Goal: Task Accomplishment & Management: Complete application form

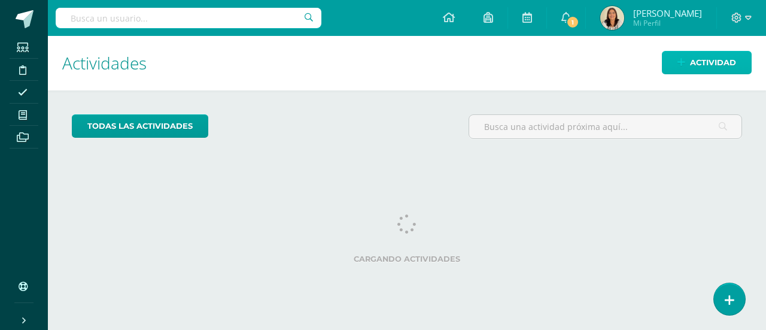
click at [685, 65] on icon at bounding box center [681, 62] width 8 height 10
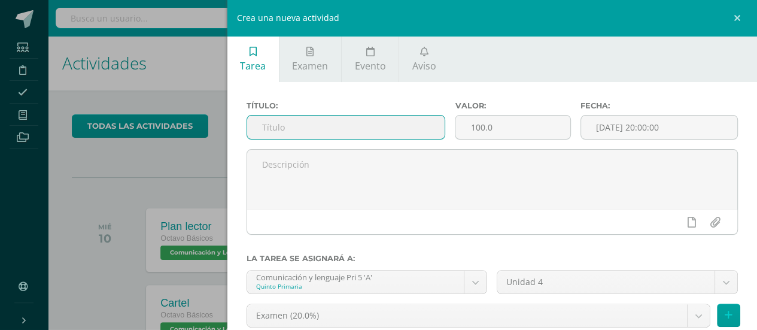
click at [402, 125] on input "text" at bounding box center [346, 126] width 198 height 23
type input "Libro"
click at [492, 134] on input "100.0" at bounding box center [512, 126] width 114 height 23
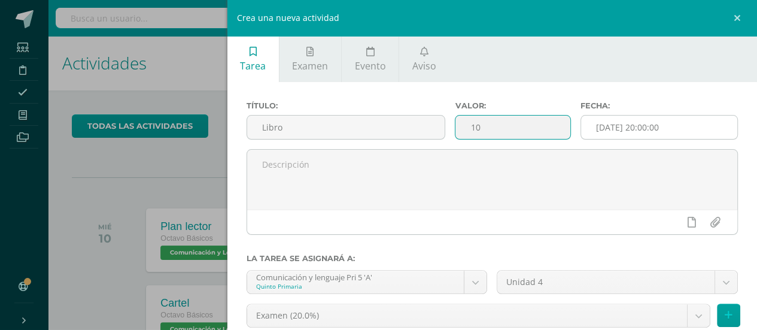
type input "10"
click at [626, 133] on input "[DATE] 20:00:00" at bounding box center [659, 126] width 156 height 23
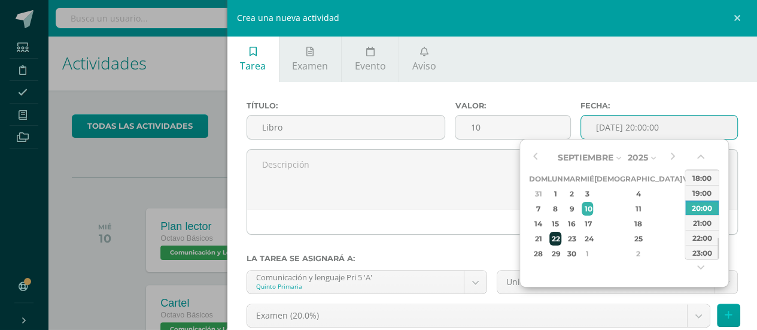
click at [562, 239] on div "22" at bounding box center [555, 239] width 13 height 14
type input "[DATE] 20:00"
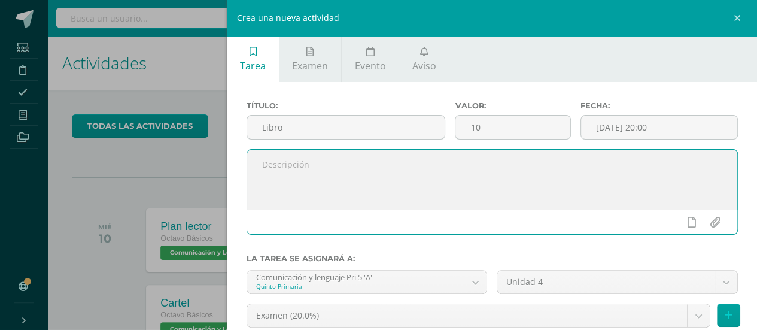
click at [372, 170] on textarea at bounding box center [492, 180] width 491 height 60
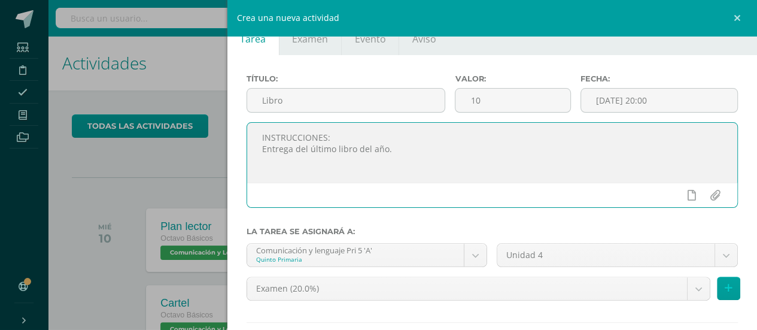
scroll to position [94, 0]
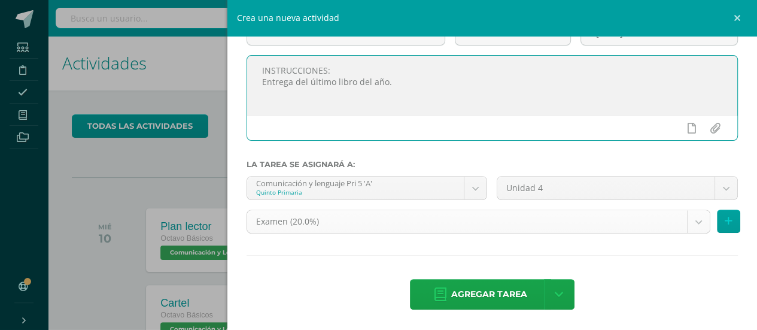
type textarea "INSTRUCCIONES: Entrega del último libro del año."
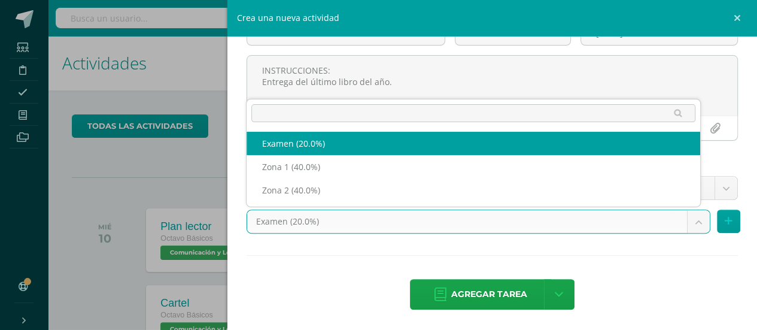
click at [691, 227] on body "Estudiantes Disciplina Asistencia Mis cursos Archivos Soporte Ayuda Reportar un…" at bounding box center [378, 165] width 757 height 330
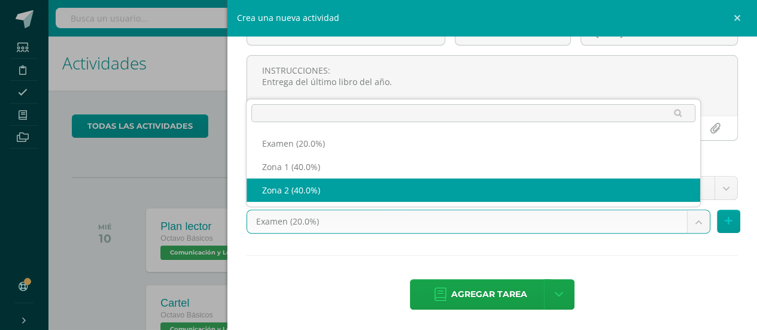
select select "30123"
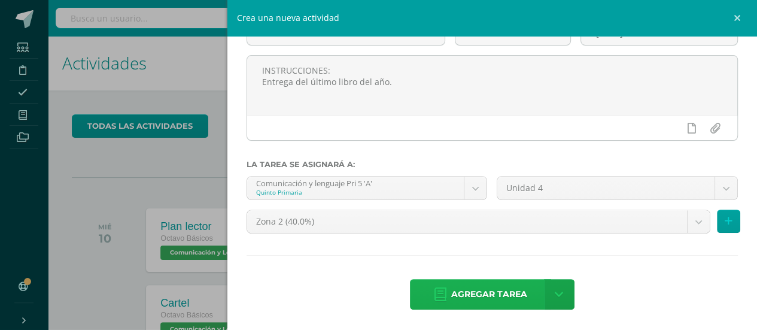
click at [520, 291] on span "Agregar tarea" at bounding box center [489, 293] width 76 height 29
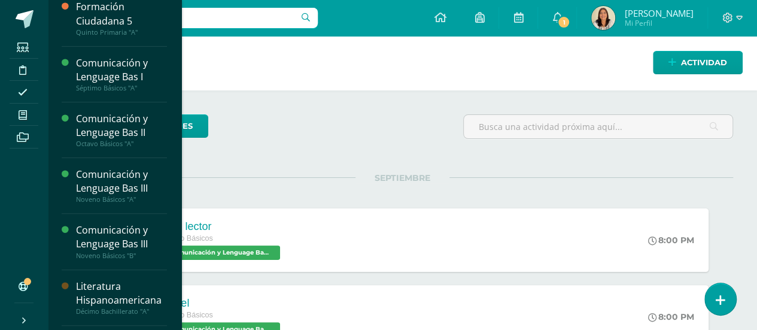
scroll to position [124, 0]
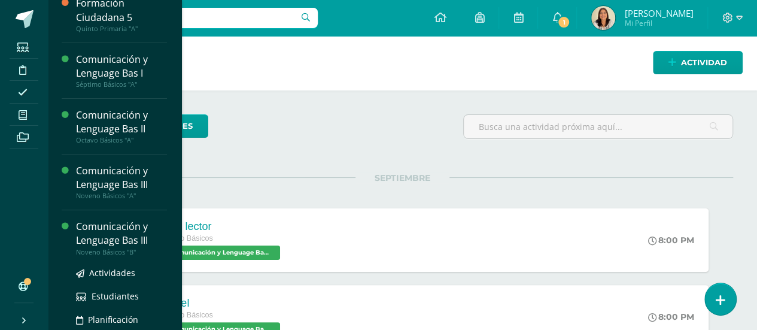
click at [133, 227] on div "Comunicación y Lenguage Bas III" at bounding box center [121, 234] width 91 height 28
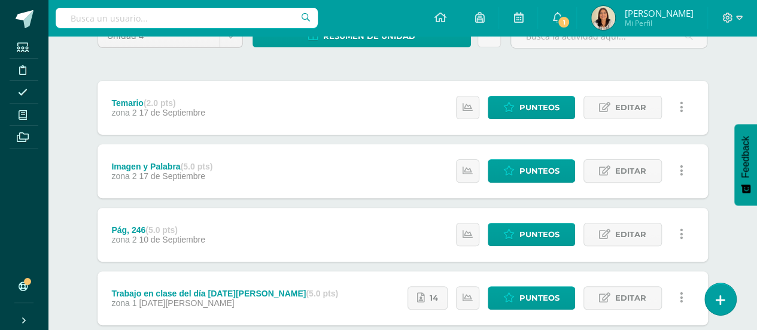
scroll to position [153, 0]
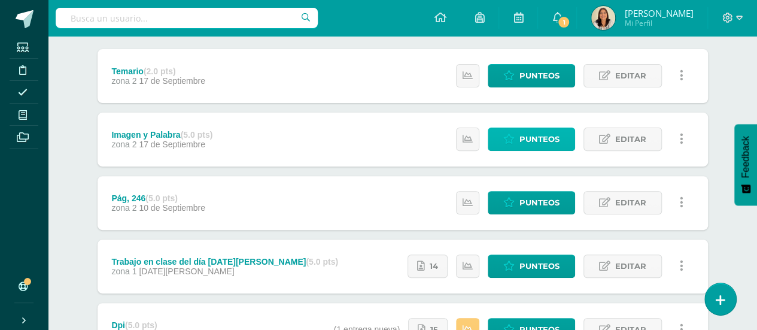
click at [551, 136] on span "Punteos" at bounding box center [539, 139] width 40 height 22
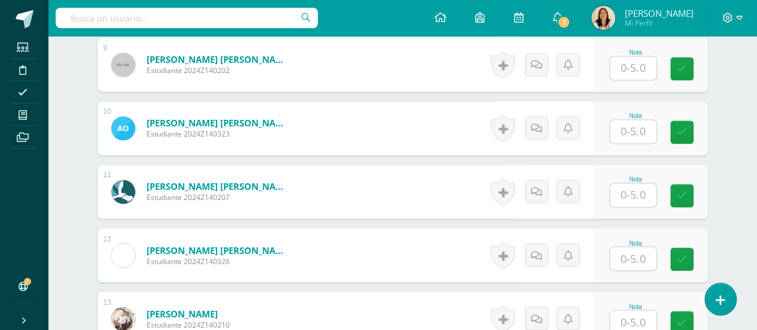
scroll to position [944, 0]
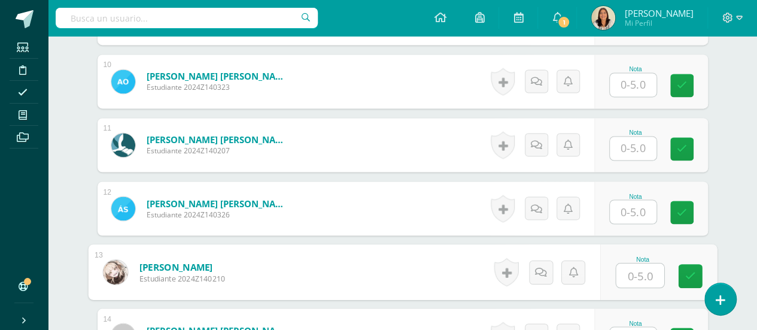
click at [643, 270] on input "text" at bounding box center [640, 275] width 48 height 24
type input "5"
click at [683, 272] on link at bounding box center [690, 276] width 24 height 24
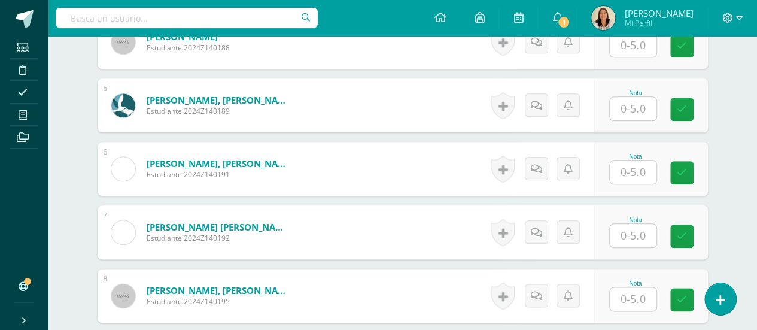
scroll to position [604, 0]
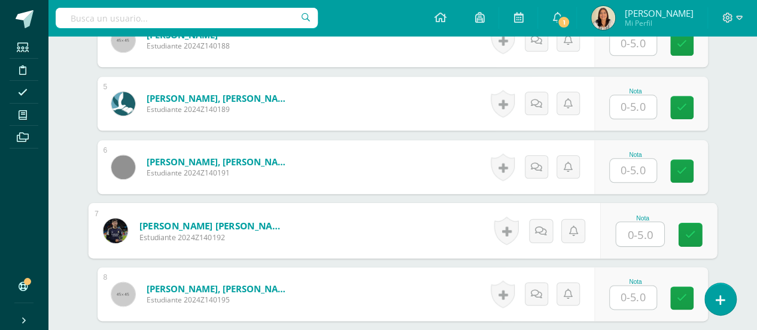
click at [630, 232] on input "text" at bounding box center [640, 234] width 48 height 24
type input "5"
click at [693, 230] on icon at bounding box center [689, 234] width 11 height 10
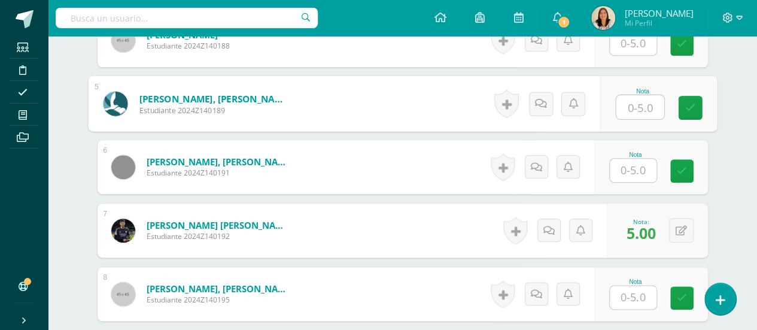
click at [637, 101] on input "text" at bounding box center [640, 107] width 48 height 24
type input "2"
click at [689, 102] on icon at bounding box center [689, 107] width 11 height 10
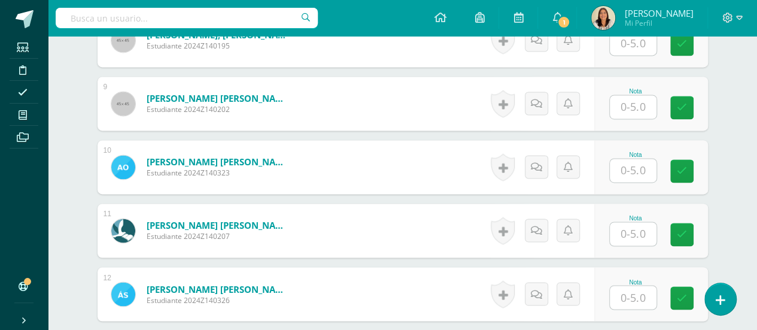
scroll to position [854, 0]
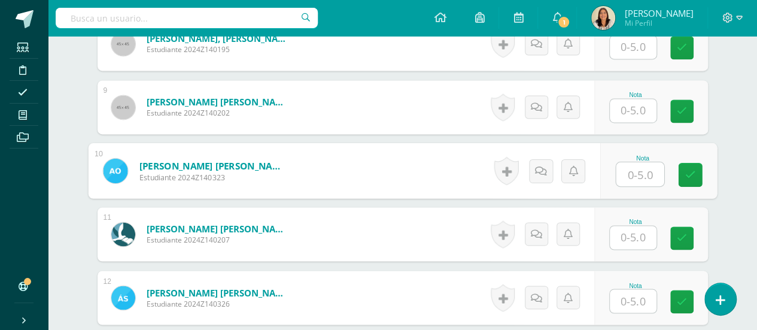
click at [632, 166] on input "text" at bounding box center [640, 174] width 48 height 24
click at [696, 163] on link at bounding box center [690, 175] width 24 height 24
type input "4"
click at [695, 175] on link at bounding box center [690, 175] width 24 height 24
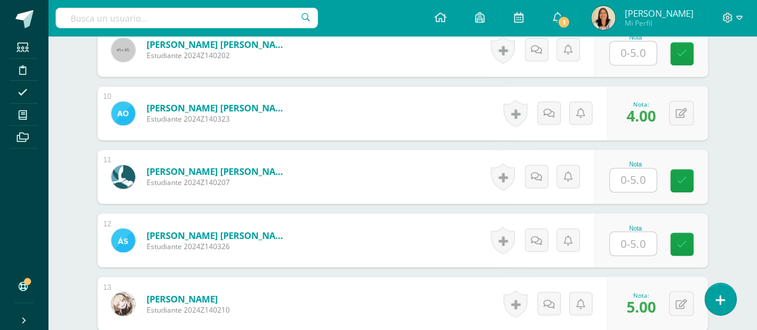
scroll to position [950, 0]
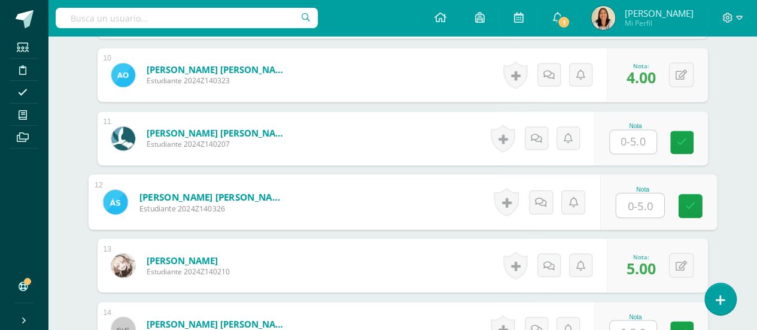
click at [629, 203] on input "text" at bounding box center [640, 205] width 48 height 24
type input "4"
click at [687, 203] on icon at bounding box center [689, 205] width 11 height 10
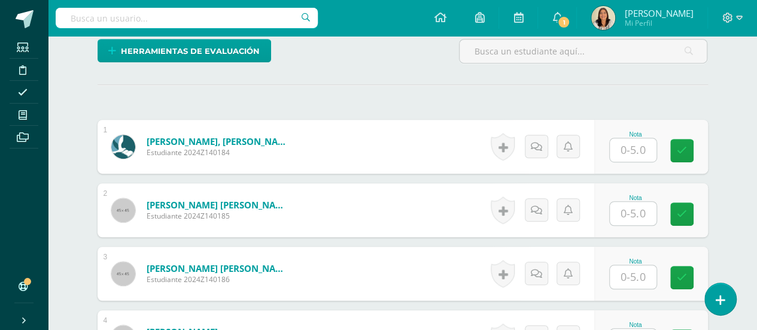
scroll to position [413, 0]
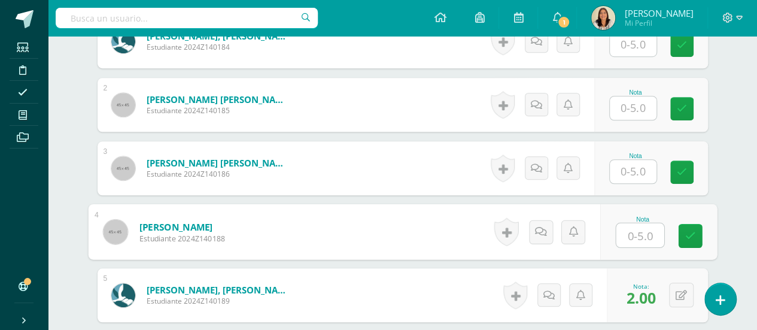
click at [618, 227] on input "text" at bounding box center [640, 235] width 48 height 24
type input "2"
click at [687, 226] on link at bounding box center [690, 236] width 24 height 24
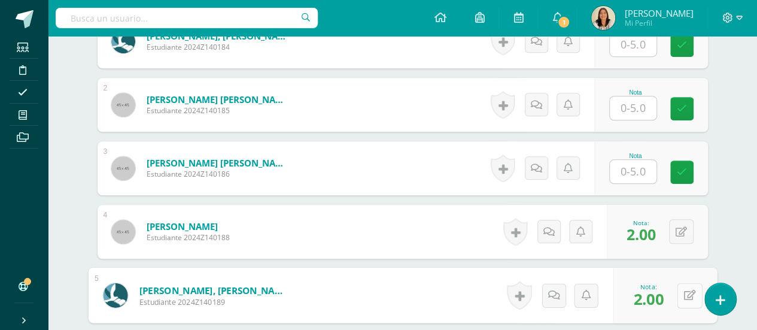
click at [680, 288] on button at bounding box center [689, 294] width 25 height 25
type input "2.5"
click at [669, 289] on link at bounding box center [658, 299] width 24 height 24
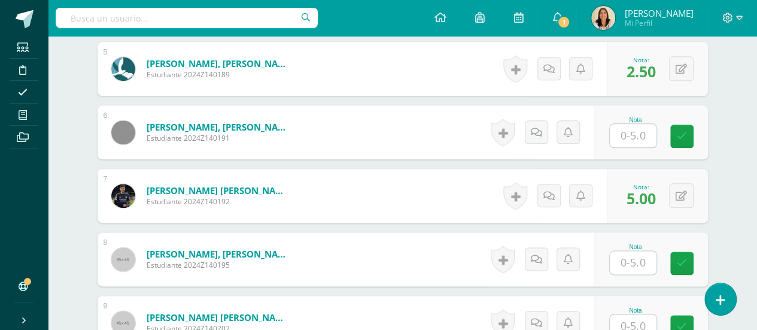
scroll to position [641, 0]
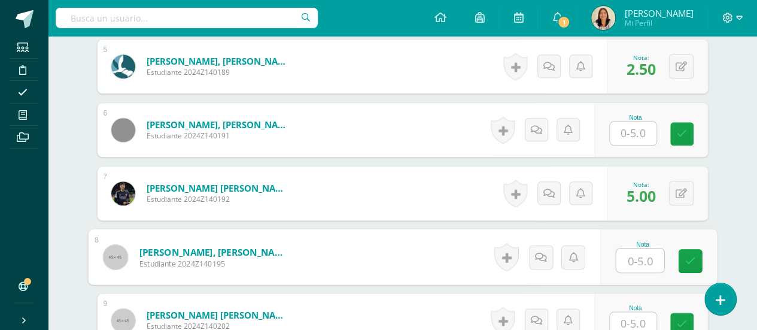
click at [640, 254] on input "text" at bounding box center [640, 260] width 48 height 24
type input "5"
click at [691, 260] on icon at bounding box center [689, 260] width 11 height 10
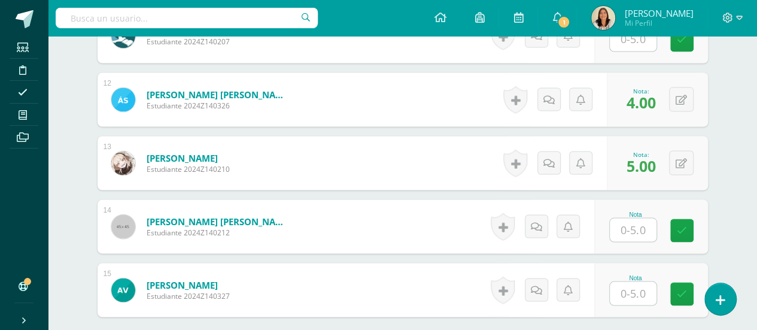
scroll to position [1054, 0]
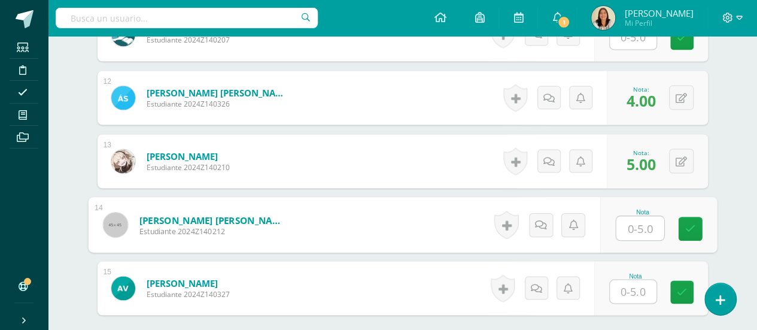
click at [632, 224] on input "text" at bounding box center [640, 228] width 48 height 24
type input "5"
click at [694, 227] on icon at bounding box center [689, 228] width 11 height 10
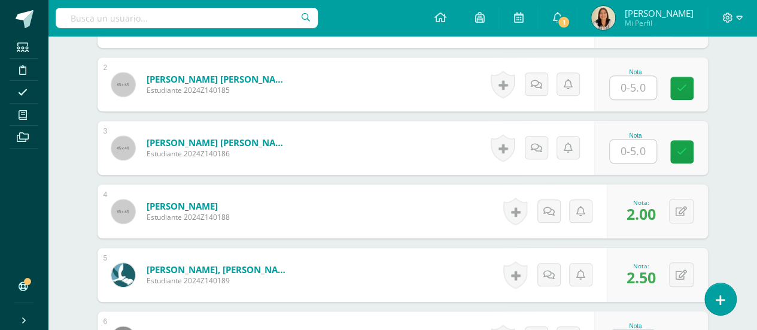
scroll to position [398, 0]
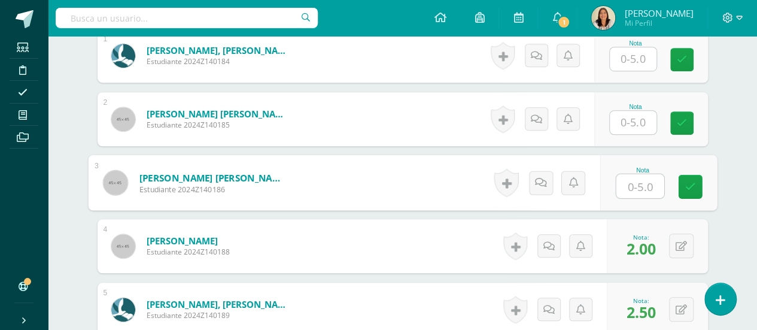
click at [635, 184] on input "text" at bounding box center [640, 186] width 48 height 24
type input "5"
click at [688, 187] on icon at bounding box center [689, 186] width 11 height 10
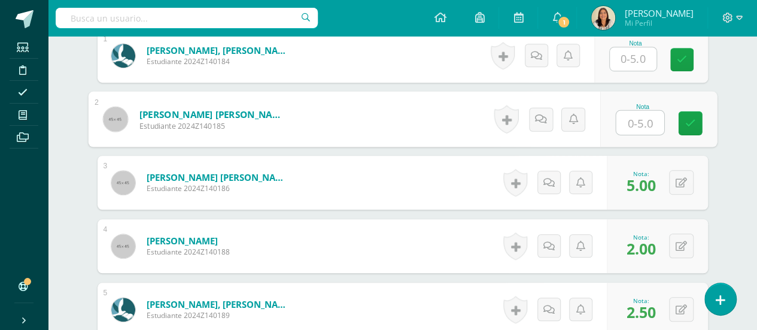
click at [632, 121] on input "text" at bounding box center [640, 123] width 48 height 24
type input "5"
click at [686, 120] on icon at bounding box center [689, 123] width 11 height 10
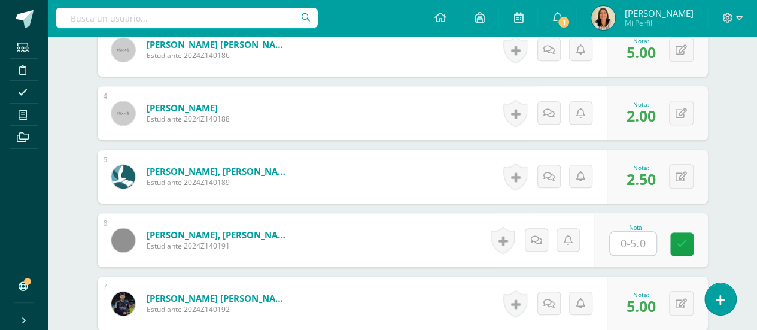
scroll to position [537, 0]
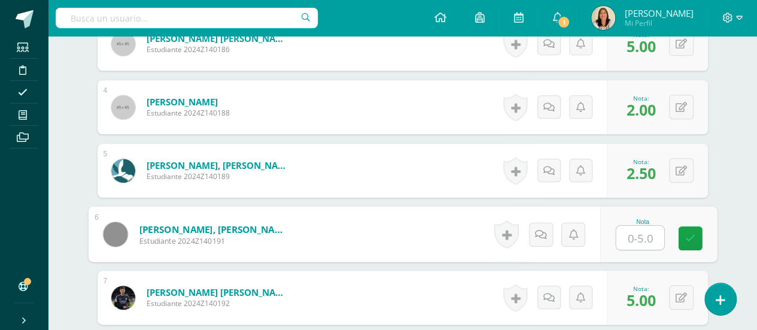
click at [624, 232] on input "text" at bounding box center [640, 238] width 48 height 24
type input "2"
click at [689, 233] on icon at bounding box center [689, 238] width 11 height 10
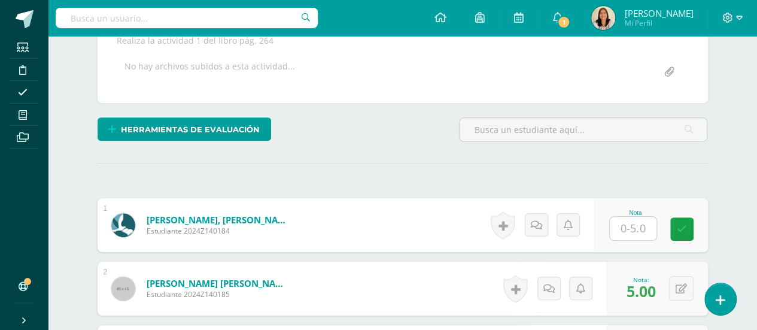
scroll to position [251, 0]
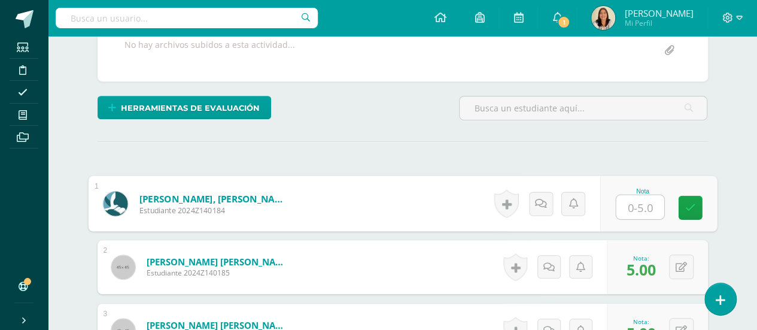
click at [634, 202] on input "text" at bounding box center [640, 207] width 48 height 24
type input "5"
click at [689, 206] on icon at bounding box center [689, 207] width 11 height 10
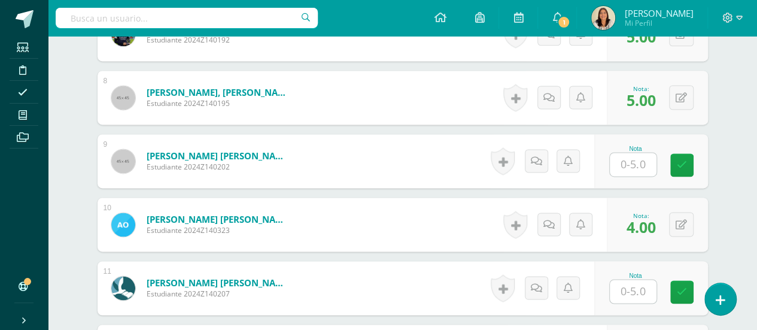
scroll to position [762, 0]
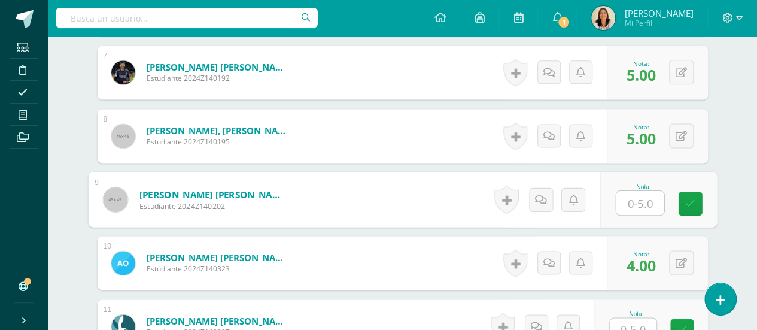
click at [639, 202] on input "text" at bounding box center [640, 203] width 48 height 24
type input "5"
click at [681, 200] on link at bounding box center [690, 203] width 24 height 24
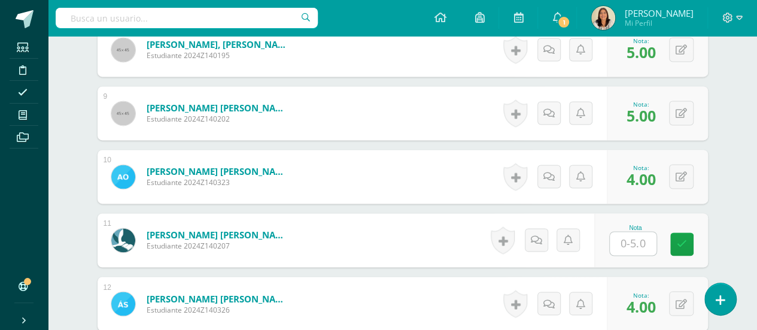
scroll to position [985, 0]
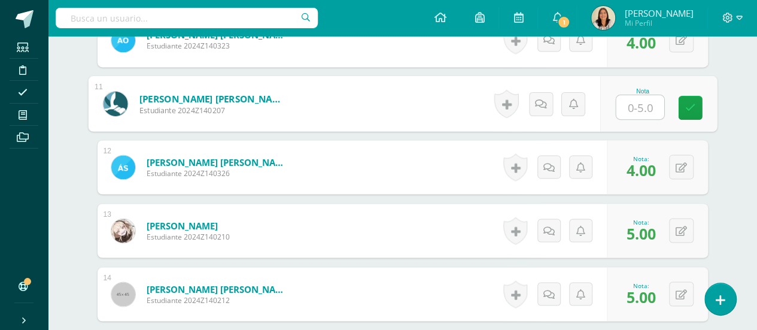
click at [635, 101] on input "text" at bounding box center [640, 107] width 48 height 24
type input "5"
click at [692, 106] on icon at bounding box center [689, 107] width 11 height 10
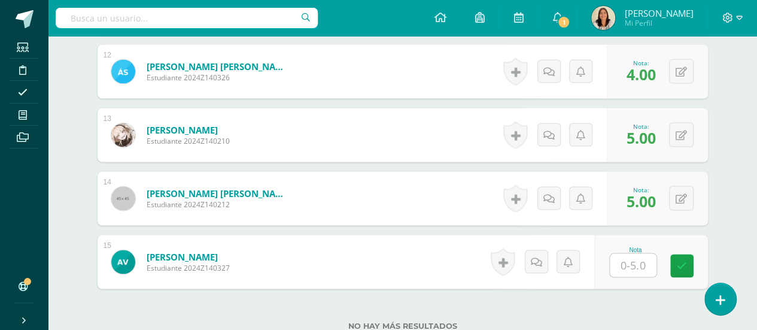
scroll to position [1172, 0]
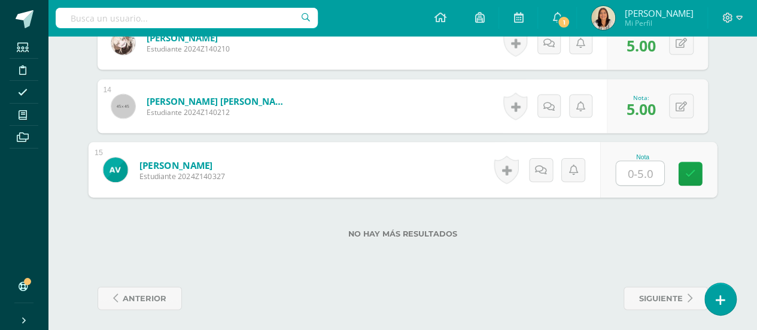
click at [628, 169] on input "text" at bounding box center [640, 174] width 48 height 24
type input "0"
click at [535, 165] on icon at bounding box center [540, 170] width 12 height 10
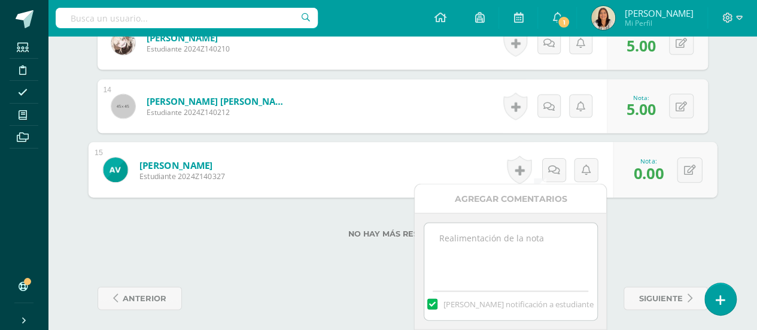
click at [456, 232] on textarea at bounding box center [510, 253] width 173 height 60
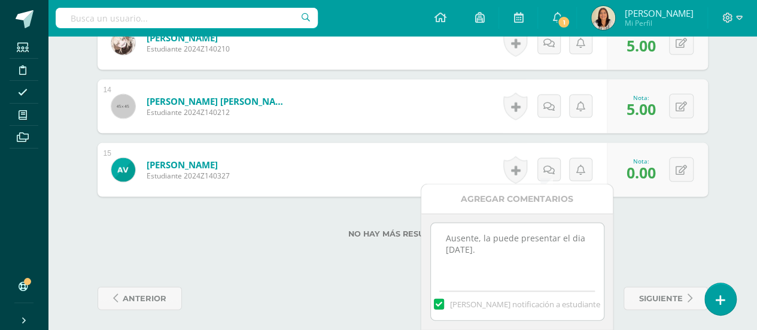
scroll to position [1213, 0]
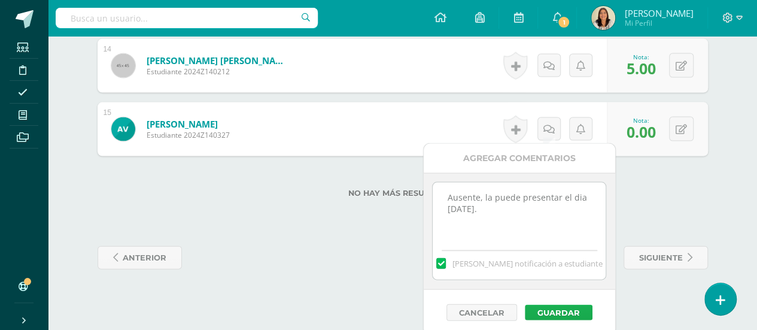
type textarea "Ausente, la puede presentar el dia martes 16 de septiembre."
click at [550, 309] on button "Guardar" at bounding box center [559, 313] width 68 height 16
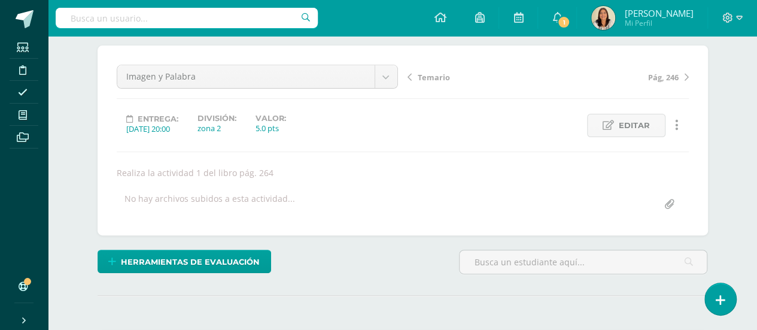
scroll to position [0, 0]
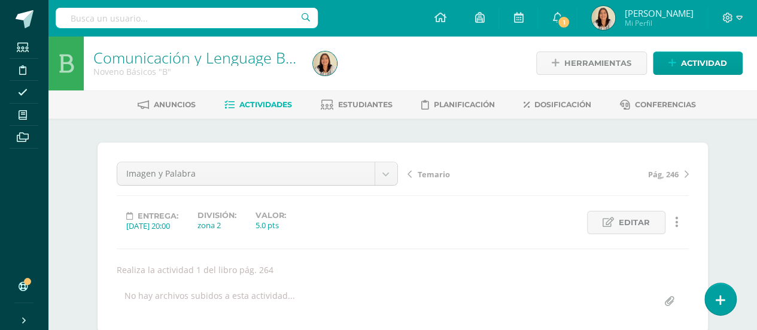
click at [281, 104] on span "Actividades" at bounding box center [265, 104] width 53 height 9
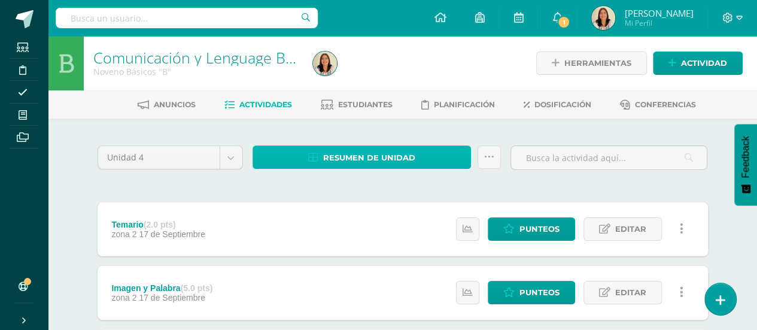
click at [366, 151] on span "Resumen de unidad" at bounding box center [369, 158] width 92 height 22
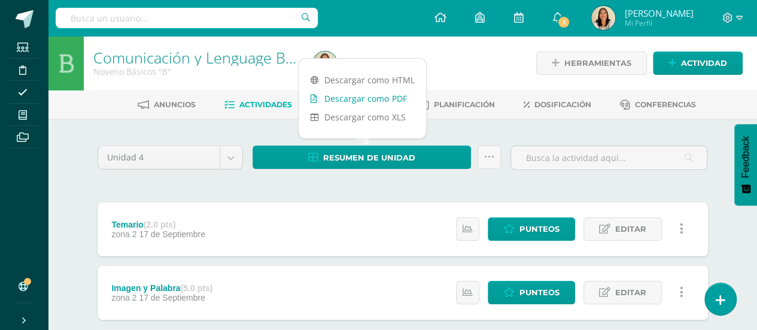
click at [395, 93] on link "Descargar como PDF" at bounding box center [362, 98] width 127 height 19
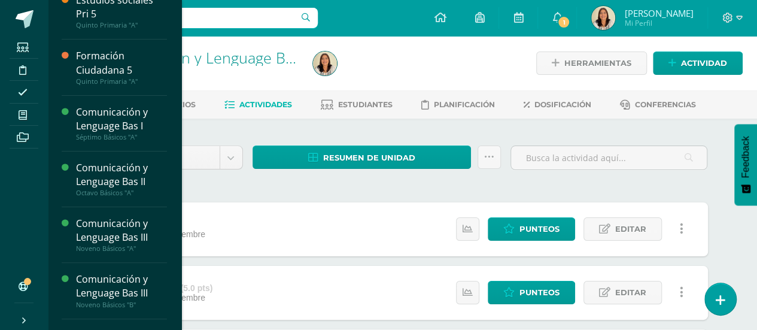
scroll to position [75, 0]
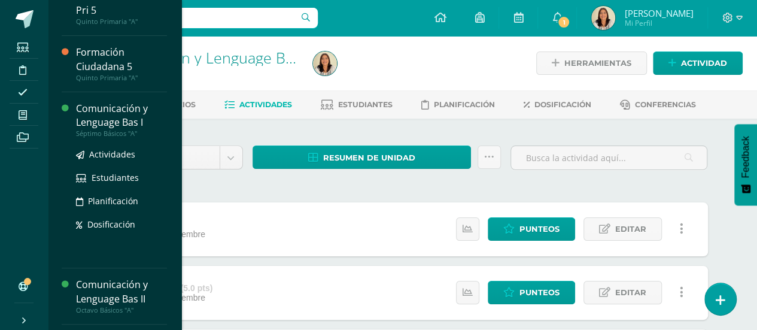
click at [109, 130] on div "Séptimo Básicos "A"" at bounding box center [121, 133] width 91 height 8
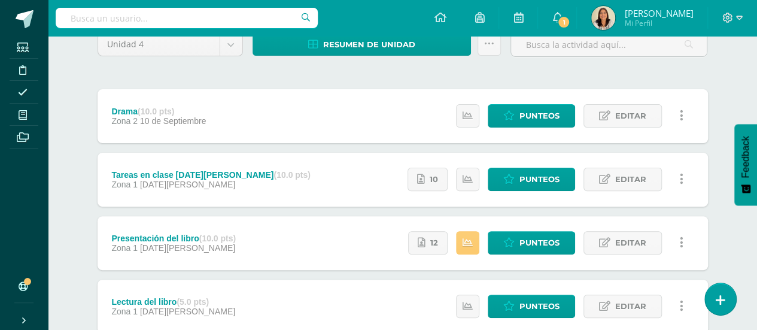
scroll to position [114, 0]
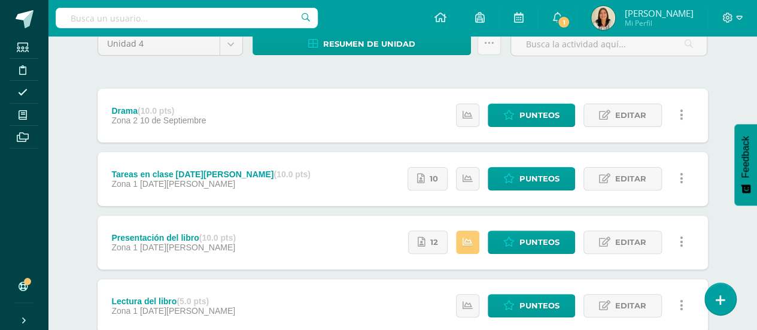
click at [301, 249] on div "Presentación del libro (10.0 pts) Zona 1 [DATE][PERSON_NAME] Estatus de Activid…" at bounding box center [403, 242] width 610 height 54
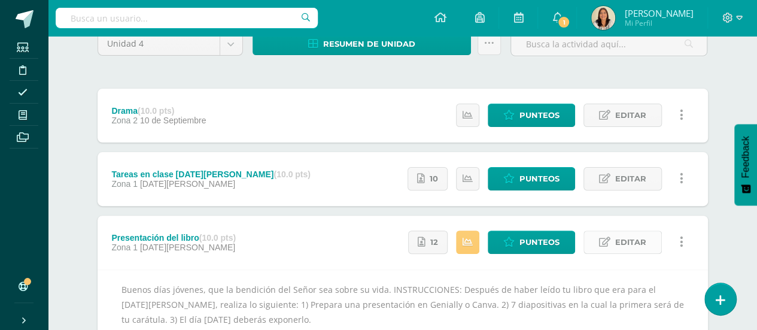
click at [632, 235] on span "Editar" at bounding box center [630, 242] width 31 height 22
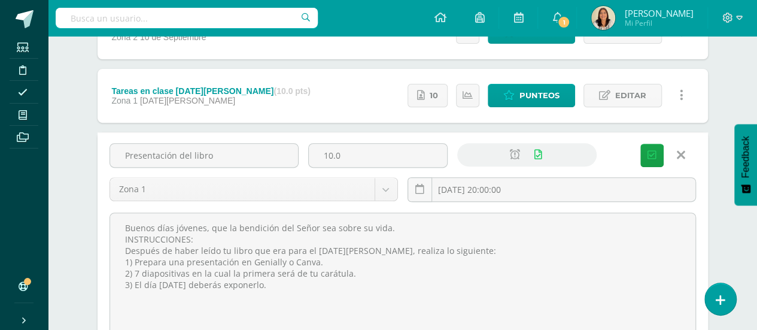
scroll to position [200, 0]
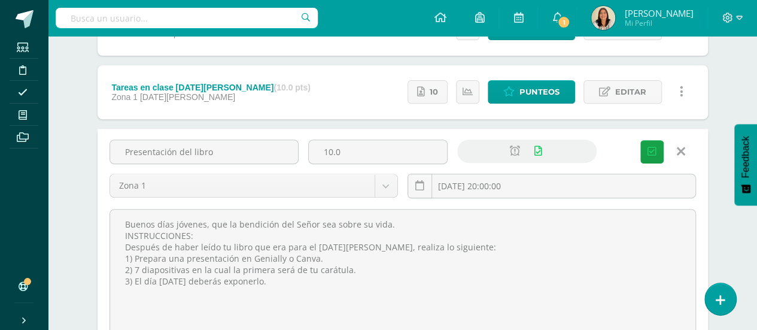
click at [683, 150] on icon at bounding box center [681, 151] width 8 height 13
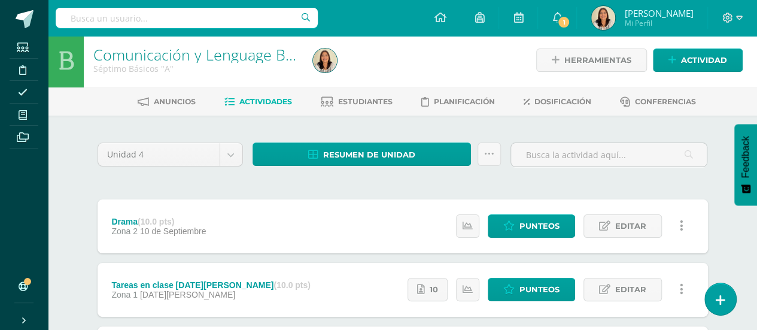
scroll to position [0, 0]
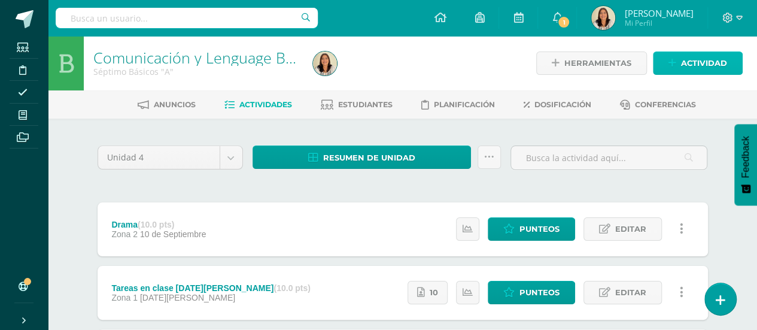
click at [692, 54] on span "Actividad" at bounding box center [704, 63] width 46 height 22
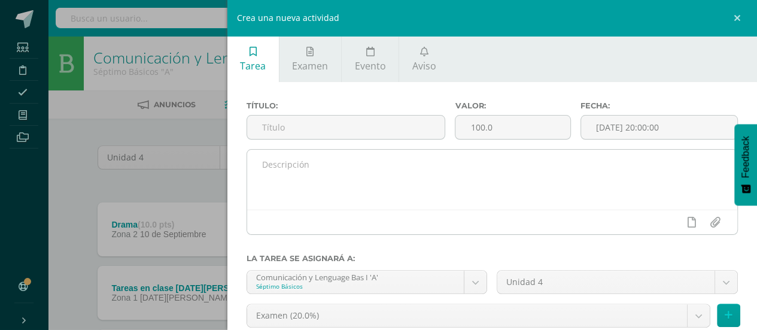
click at [367, 163] on textarea at bounding box center [492, 180] width 491 height 60
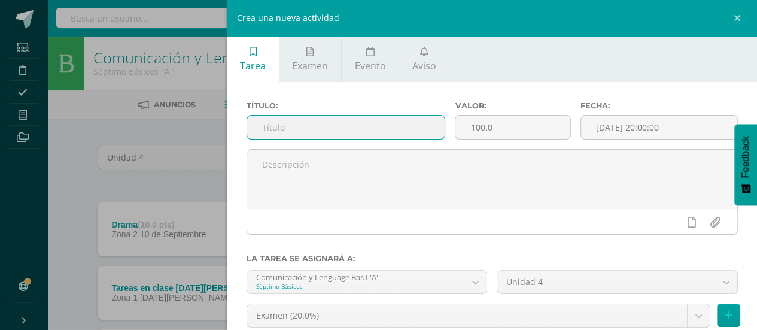
click at [387, 122] on input "text" at bounding box center [346, 126] width 198 height 23
type input "Presentación de libro"
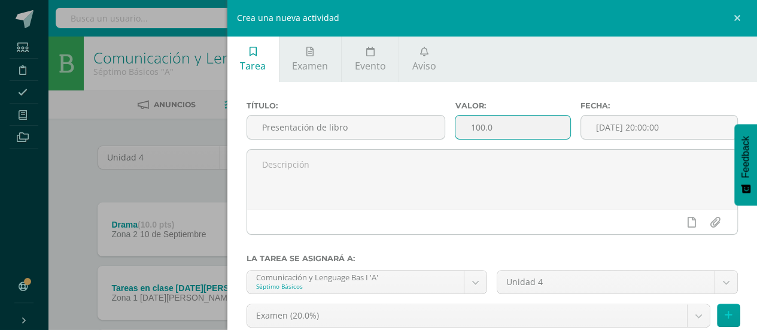
click at [514, 120] on input "100.0" at bounding box center [512, 126] width 114 height 23
type input "10"
click at [598, 129] on input "[DATE] 20:00:00" at bounding box center [659, 126] width 156 height 23
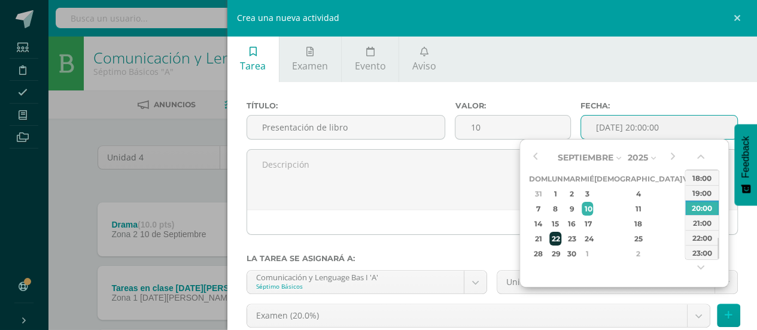
click at [562, 236] on div "22" at bounding box center [555, 239] width 13 height 14
type input "2025-09-22 20:00"
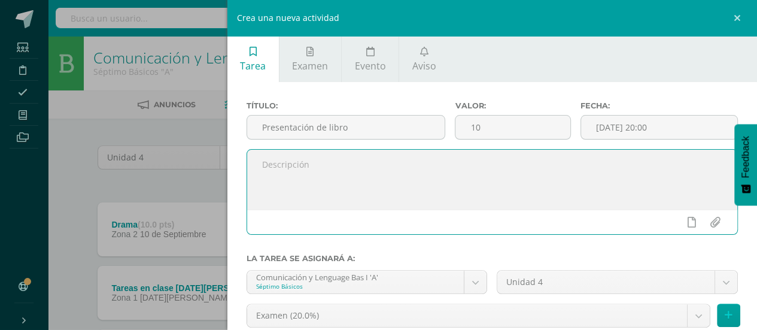
click at [486, 197] on textarea at bounding box center [492, 180] width 491 height 60
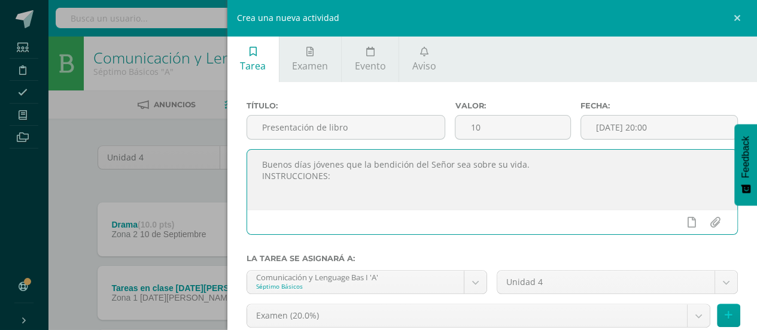
paste textarea "Graban un audio simulando un programa de radio donde comentan, critican y recom…"
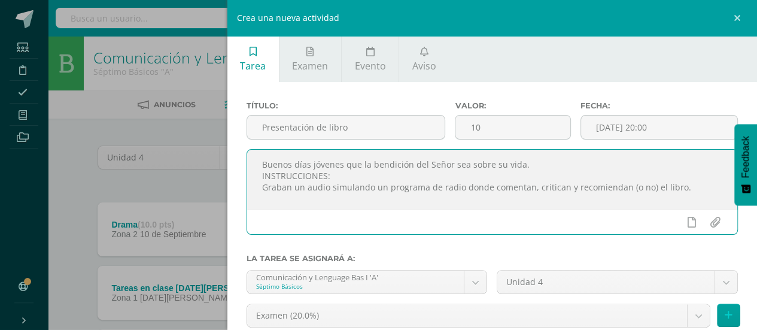
click at [292, 185] on textarea "Buenos días jóvenes que la bendición del Señor sea sobre su vida. INSTRUCCIONES…" at bounding box center [492, 180] width 491 height 60
click at [639, 191] on textarea "Buenos días jóvenes que la bendición del Señor sea sobre su vida. INSTRUCCIONES…" at bounding box center [492, 180] width 491 height 60
click at [324, 185] on textarea "Buenos días jóvenes que la bendición del Señor sea sobre su vida. INSTRUCCIONES…" at bounding box center [492, 180] width 491 height 60
click at [693, 190] on textarea "Buenos días jóvenes que la bendición del Señor sea sobre su vida. INSTRUCCIONES…" at bounding box center [492, 180] width 491 height 60
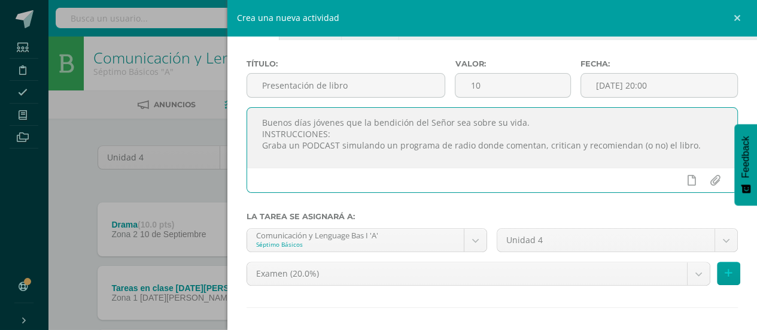
scroll to position [56, 0]
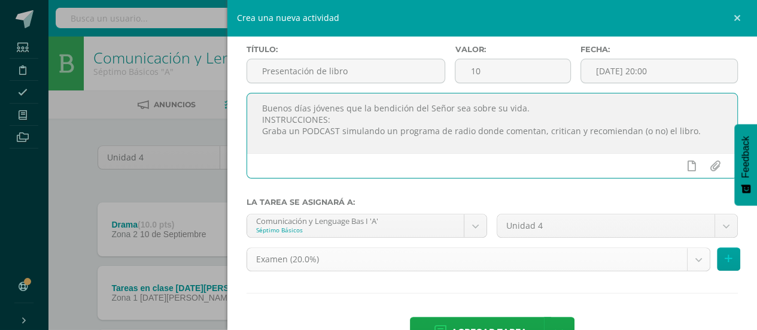
type textarea "Buenos días jóvenes que la bendición del Señor sea sobre su vida. INSTRUCCIONES…"
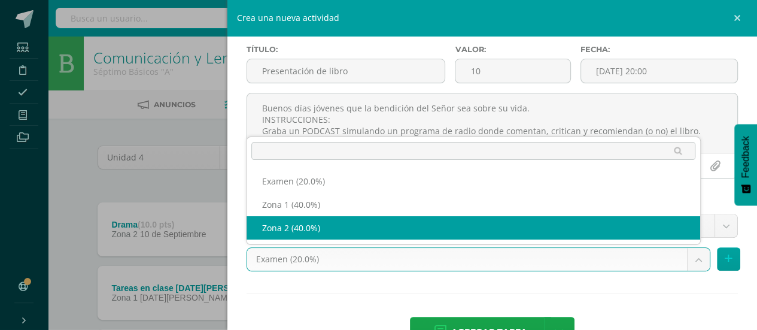
select select "30089"
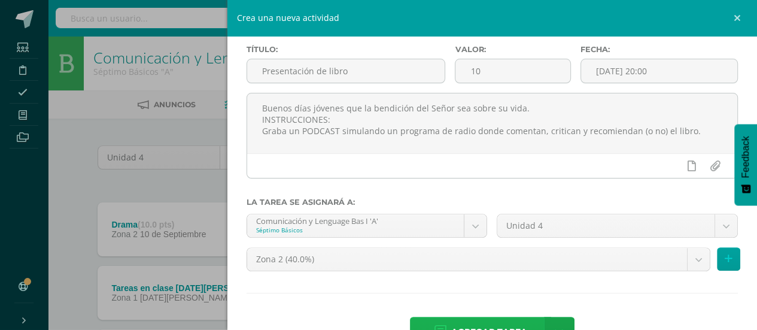
click at [481, 322] on span "Agregar tarea" at bounding box center [489, 331] width 76 height 29
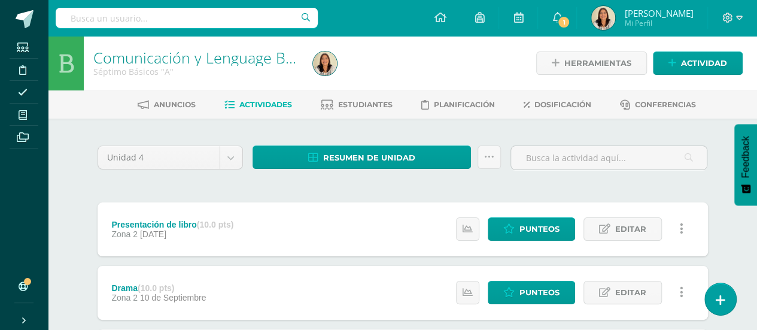
click at [233, 240] on div "Presentación de libro (10.0 pts) Zona 2 [DATE]" at bounding box center [173, 229] width 151 height 54
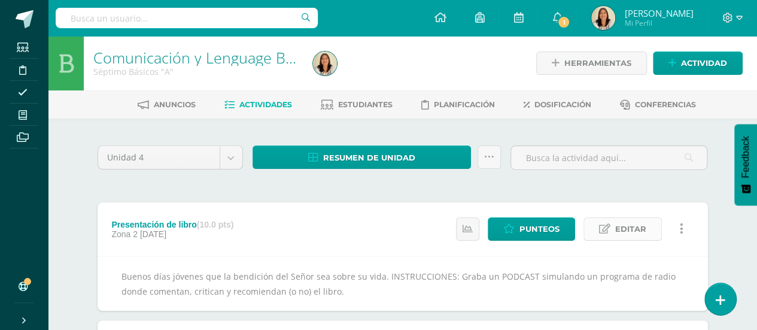
click at [615, 234] on link "Editar" at bounding box center [622, 228] width 78 height 23
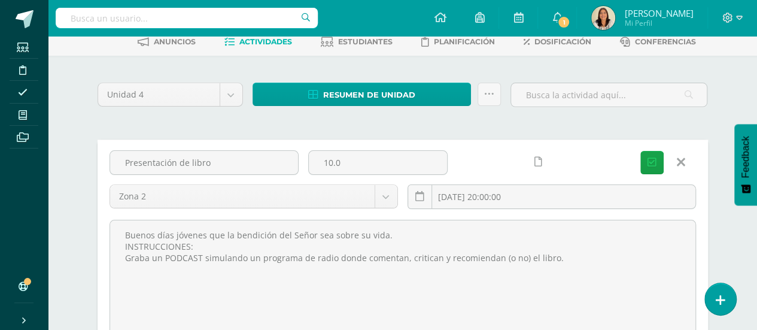
scroll to position [74, 0]
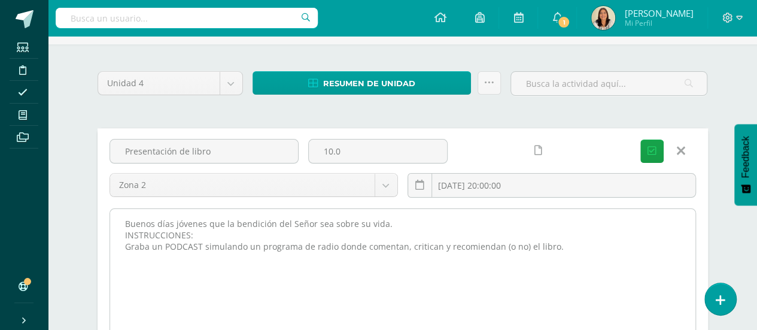
click at [590, 253] on textarea "Buenos días jóvenes que la bendición del Señor sea sobre su vida. INSTRUCCIONES…" at bounding box center [402, 275] width 585 height 132
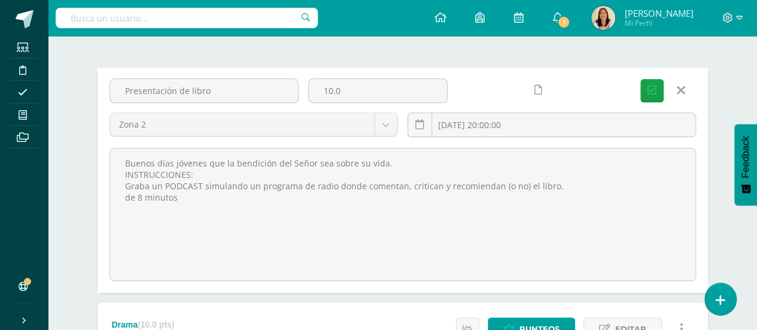
scroll to position [156, 0]
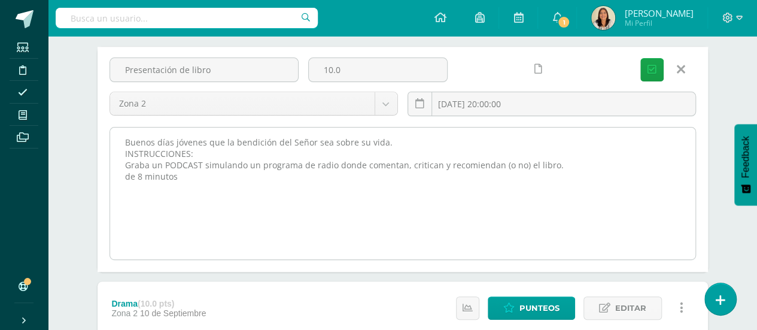
click at [487, 190] on textarea "Buenos días jóvenes que la bendición del Señor sea sobre su vida. INSTRUCCIONES…" at bounding box center [402, 193] width 585 height 132
click at [303, 172] on textarea "Buenos días jóvenes que la bendición del Señor sea sobre su vida. INSTRUCCIONES…" at bounding box center [402, 193] width 585 height 132
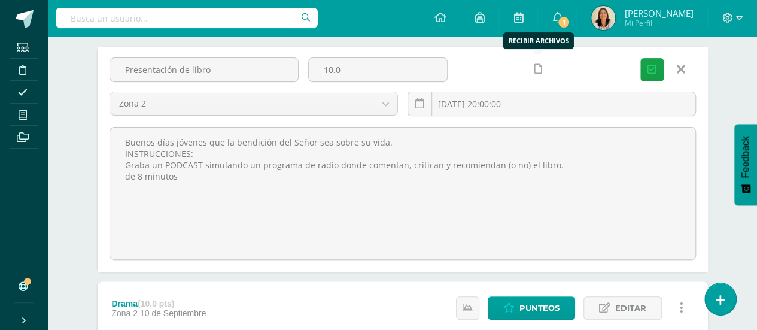
type textarea "Buenos días jóvenes que la bendición del Señor sea sobre su vida. INSTRUCCIONES…"
click at [538, 68] on icon at bounding box center [538, 69] width 8 height 10
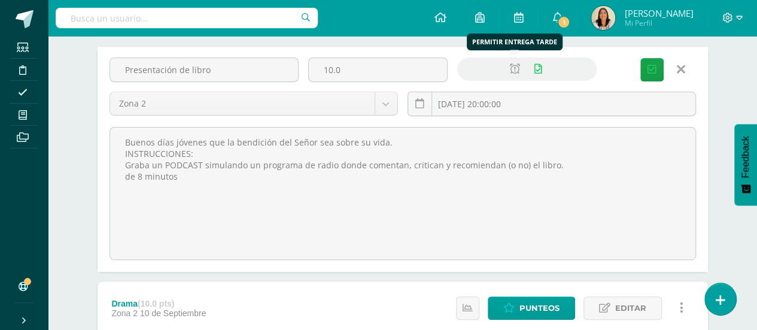
click at [516, 64] on icon at bounding box center [515, 69] width 10 height 10
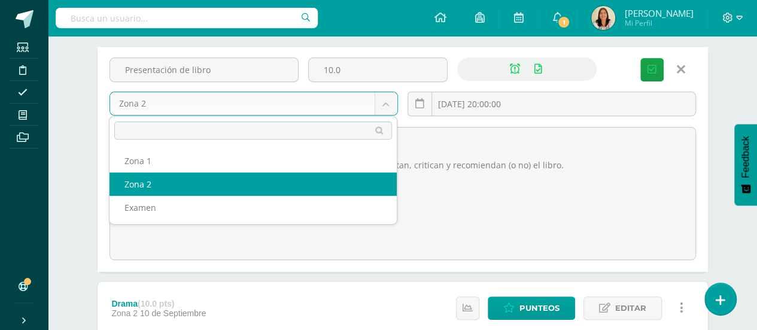
click at [395, 101] on body "Tarea asignada exitosamente Estudiantes Disciplina Asistencia Mis cursos Archiv…" at bounding box center [378, 319] width 757 height 951
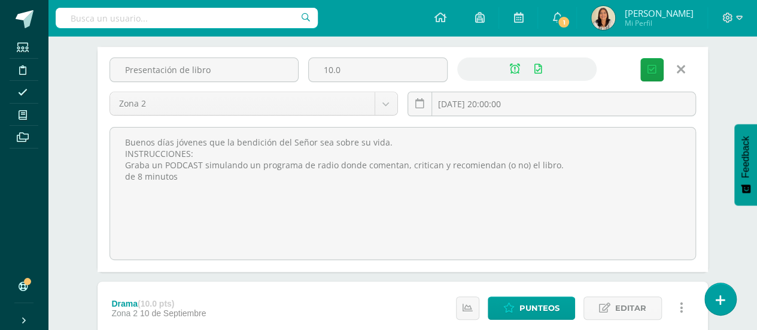
click at [548, 99] on body "Tarea asignada exitosamente Estudiantes Disciplina Asistencia Mis cursos Archiv…" at bounding box center [378, 319] width 757 height 951
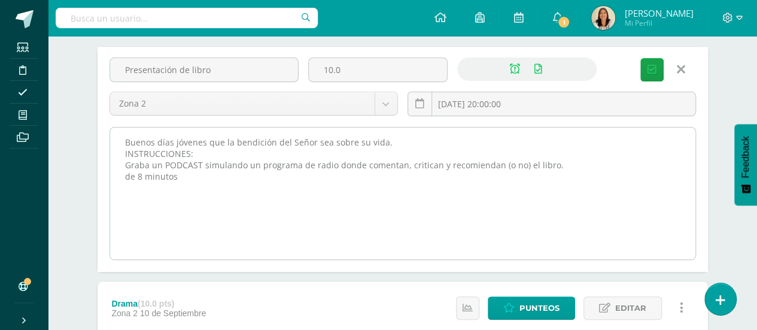
click at [429, 182] on textarea "Buenos días jóvenes que la bendición del Señor sea sobre su vida. INSTRUCCIONES…" at bounding box center [402, 193] width 585 height 132
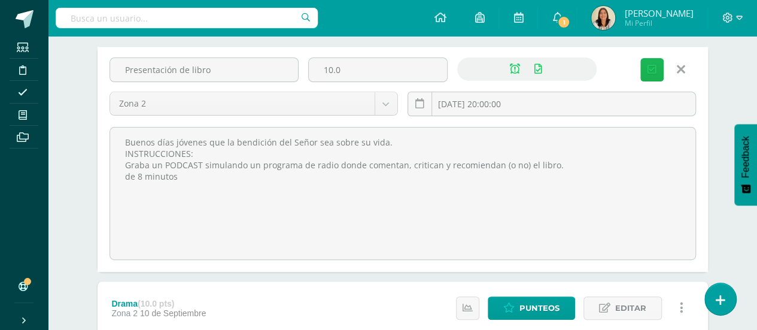
click at [646, 63] on button "Guardar" at bounding box center [651, 69] width 23 height 23
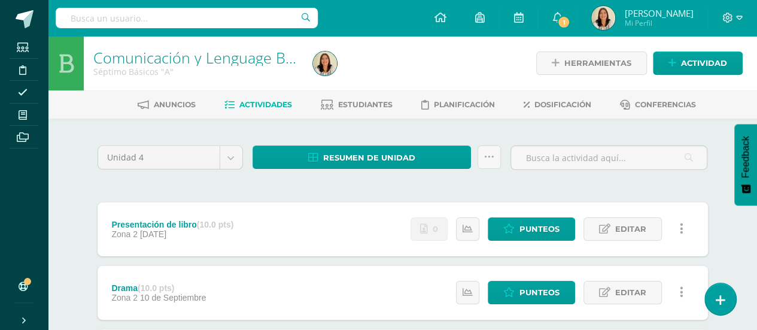
click at [686, 228] on link at bounding box center [681, 228] width 23 height 23
click at [471, 234] on link at bounding box center [467, 228] width 23 height 23
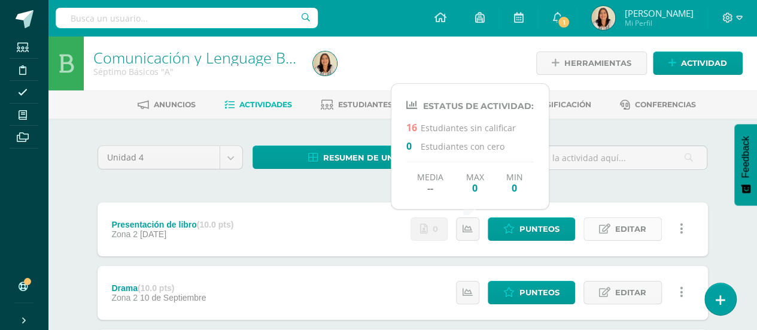
click at [625, 223] on span "Editar" at bounding box center [630, 229] width 31 height 22
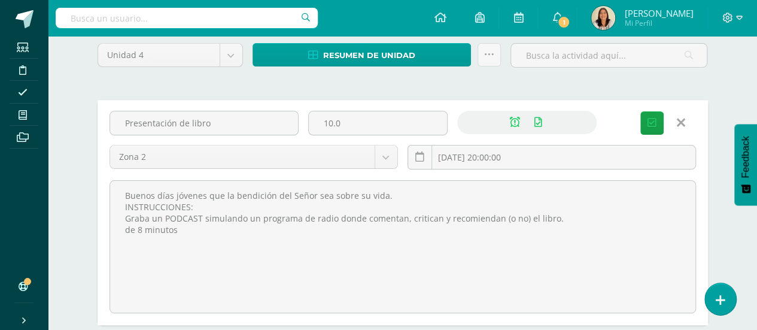
scroll to position [104, 0]
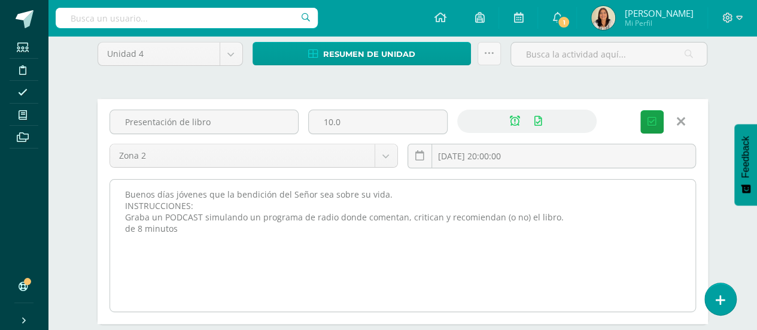
click at [486, 244] on textarea "Buenos días jóvenes que la bendición del Señor sea sobre su vida. INSTRUCCIONES…" at bounding box center [402, 245] width 585 height 132
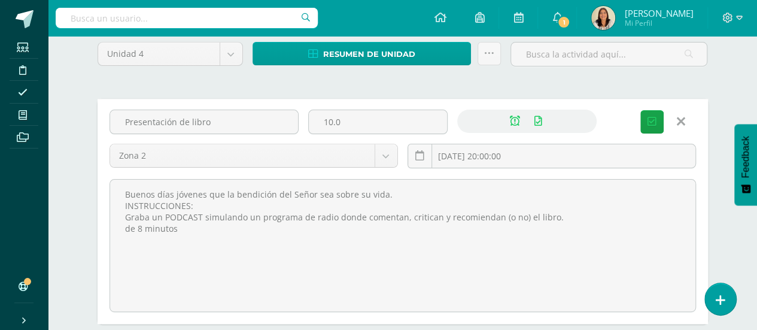
drag, startPoint x: 486, startPoint y: 244, endPoint x: 676, endPoint y: 117, distance: 229.0
click at [676, 117] on link at bounding box center [681, 121] width 31 height 23
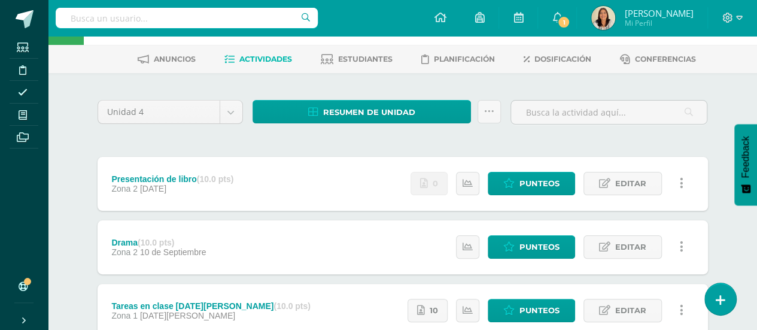
scroll to position [0, 0]
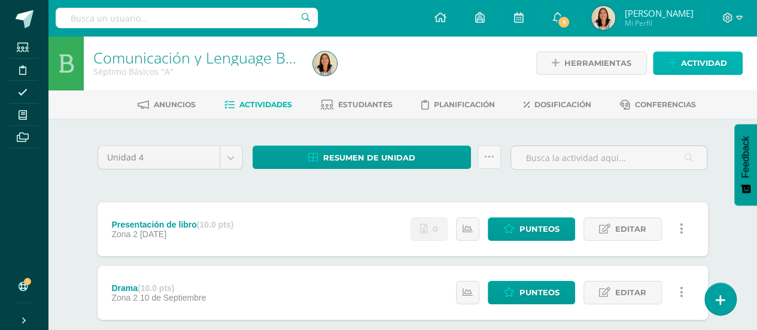
click at [689, 67] on span "Actividad" at bounding box center [704, 63] width 46 height 22
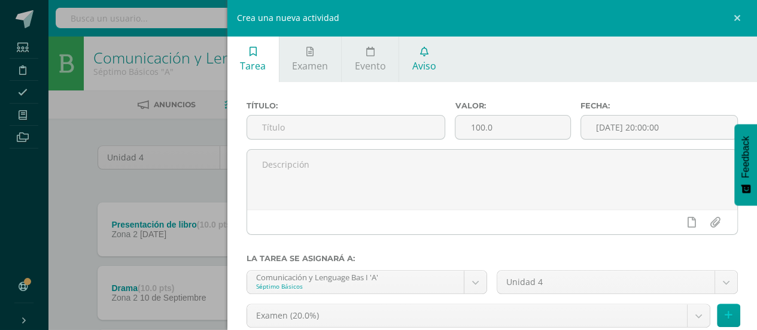
click at [419, 59] on span "Aviso" at bounding box center [424, 65] width 24 height 13
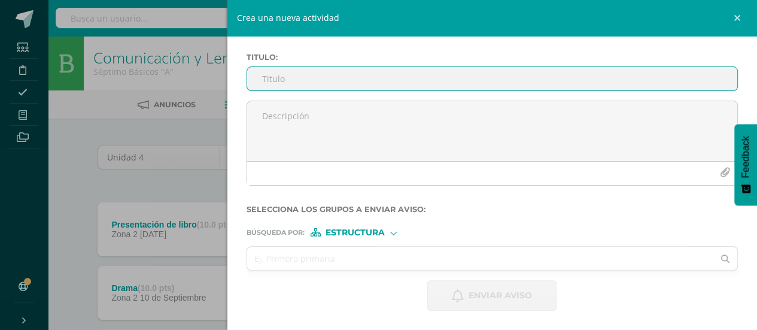
scroll to position [48, 0]
click at [375, 84] on input "Titulo :" at bounding box center [492, 79] width 491 height 23
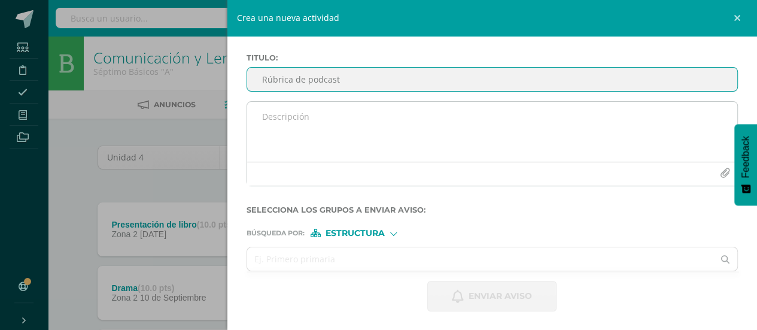
type input "Rúbrica de podcast"
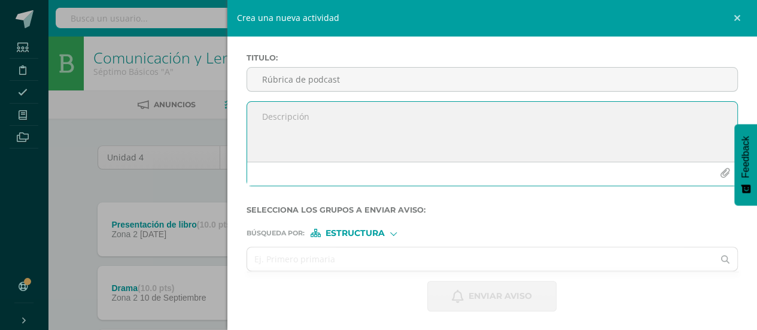
click at [362, 115] on textarea at bounding box center [492, 132] width 491 height 60
type textarea "Buenas tardes, favor imprimir y pegar en tu cuaderno."
click at [720, 175] on icon "button" at bounding box center [725, 173] width 10 height 10
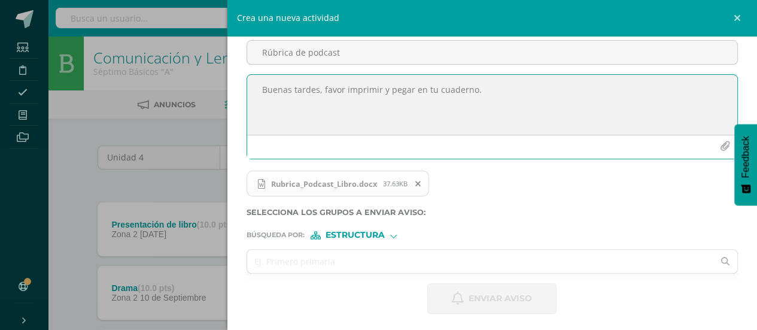
scroll to position [77, 0]
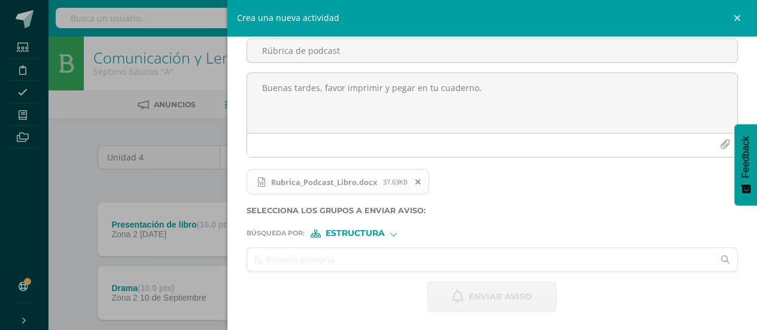
click at [396, 237] on form "Titulo : Rúbrica de podcast Buenas tardes, favor imprimir y pegar en tu cuadern…" at bounding box center [493, 168] width 492 height 287
click at [397, 235] on div "Estructura" at bounding box center [356, 233] width 90 height 8
click at [299, 264] on input "text" at bounding box center [480, 259] width 467 height 23
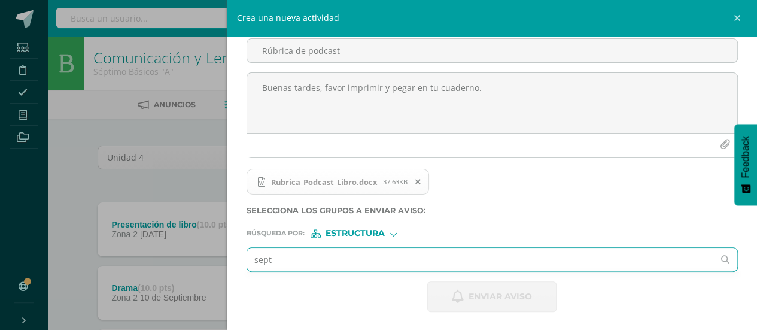
click at [296, 260] on input "sept" at bounding box center [480, 259] width 467 height 23
type input "s"
type input "septimp"
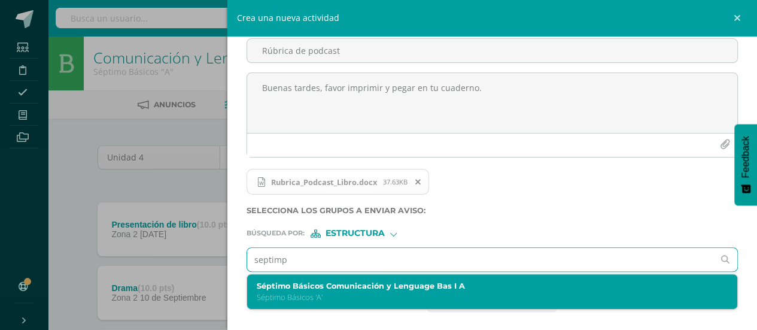
click at [297, 285] on label "Séptimo Básicos Comunicación y Lenguage Bas I A" at bounding box center [482, 285] width 450 height 9
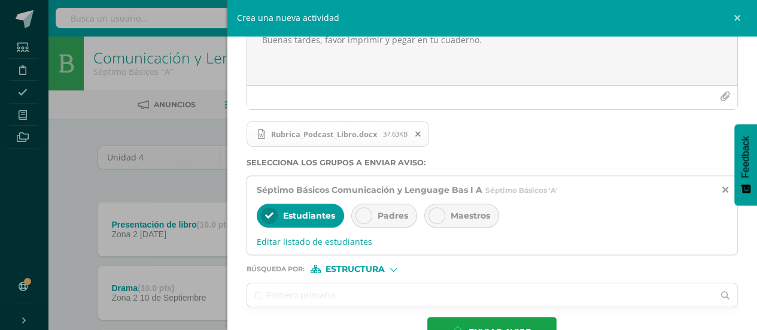
scroll to position [159, 0]
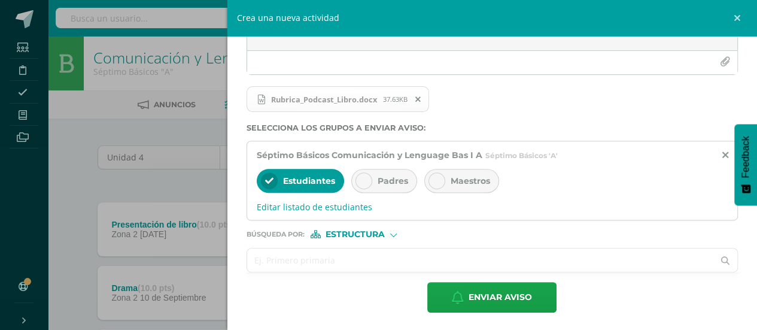
click at [491, 261] on input "text" at bounding box center [480, 259] width 467 height 23
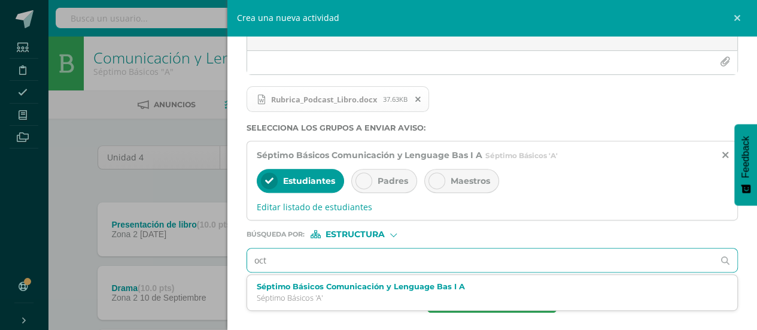
type input "octa"
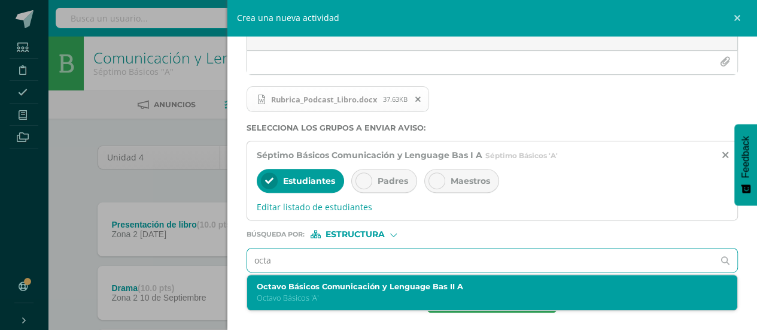
click at [384, 293] on p "Octavo Básicos 'A'" at bounding box center [482, 298] width 450 height 10
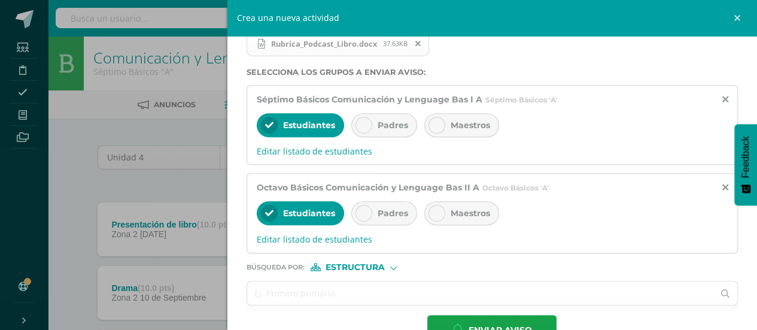
scroll to position [247, 0]
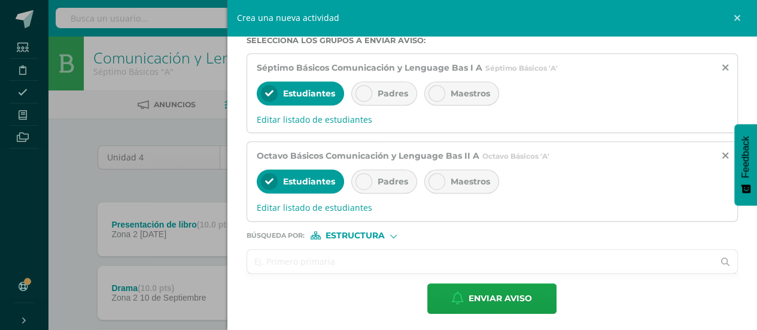
click at [422, 258] on input "text" at bounding box center [480, 260] width 467 height 23
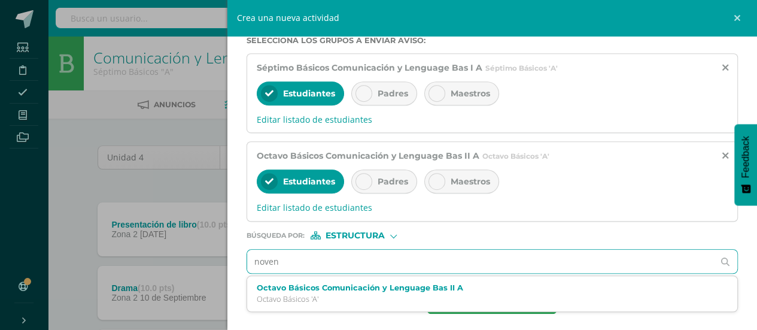
type input "noveno"
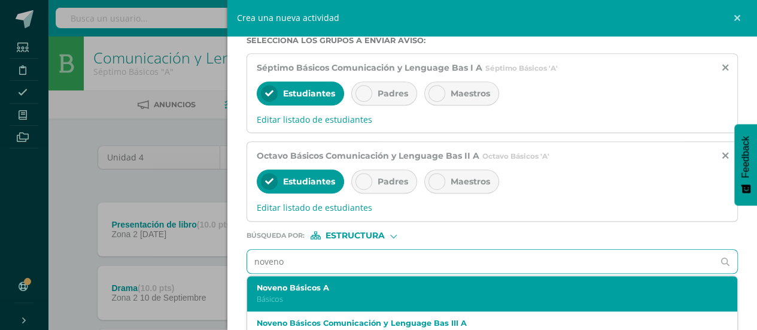
click at [392, 287] on label "Noveno Básicos A" at bounding box center [482, 287] width 450 height 9
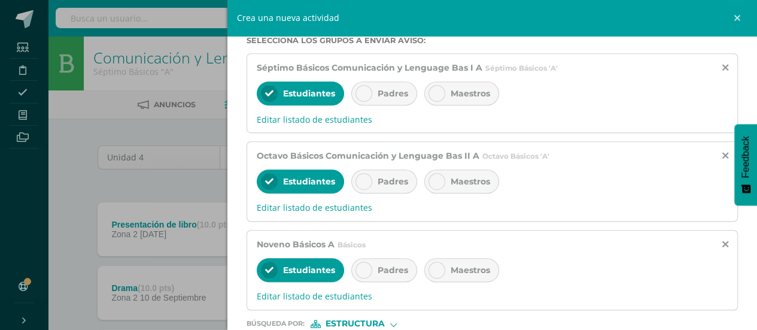
click at [750, 228] on div "Tarea Examen Evento Aviso Título: Valor: 100.0 Fecha: 2025-09-10 20:00:00 La ta…" at bounding box center [492, 165] width 530 height 330
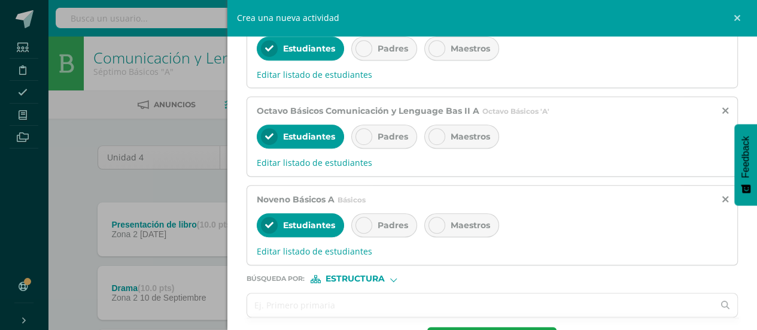
scroll to position [333, 0]
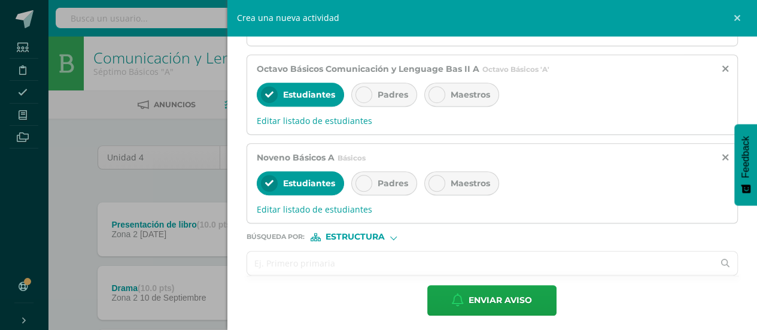
click at [518, 267] on input "text" at bounding box center [480, 262] width 467 height 23
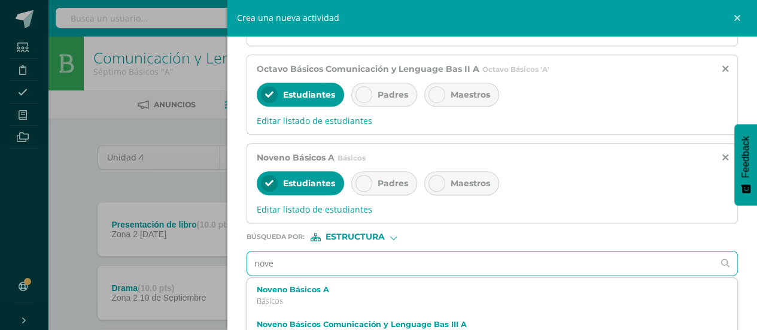
type input "noven"
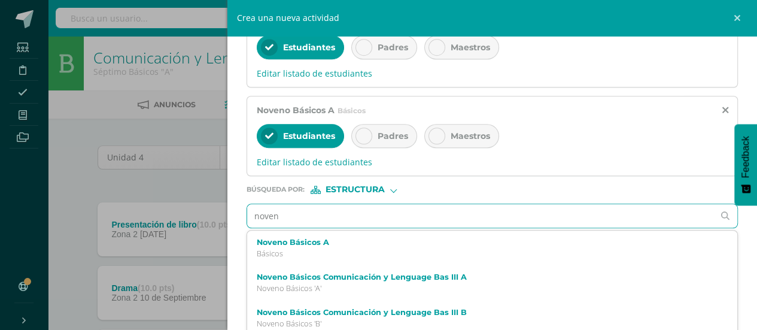
scroll to position [384, 0]
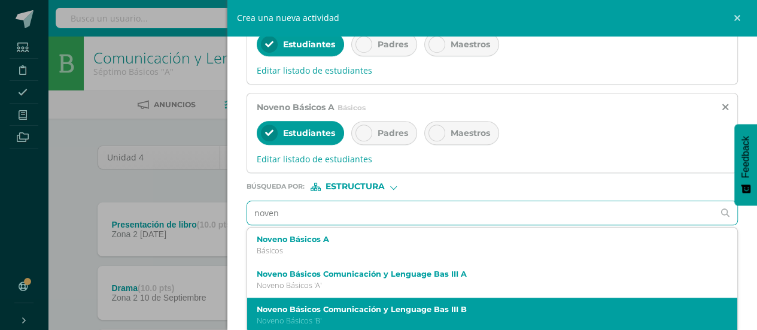
click at [449, 299] on div "Noveno Básicos Comunicación y Lenguage Bas III B Noveno Básicos 'B'" at bounding box center [492, 314] width 491 height 35
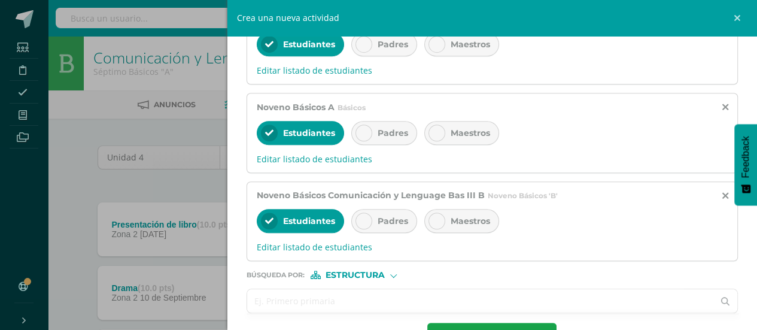
click at [401, 298] on input "text" at bounding box center [480, 300] width 467 height 23
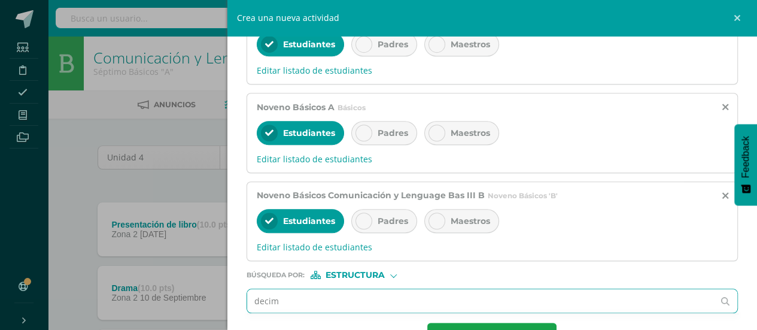
type input "decimo"
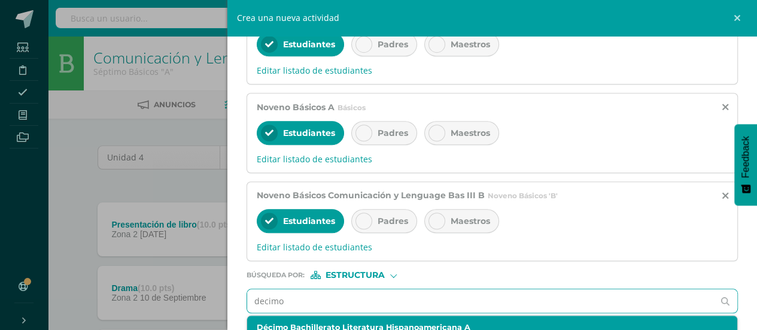
click at [398, 322] on label "Décimo Bachillerato Literatura Hispanoamericana A" at bounding box center [482, 326] width 450 height 9
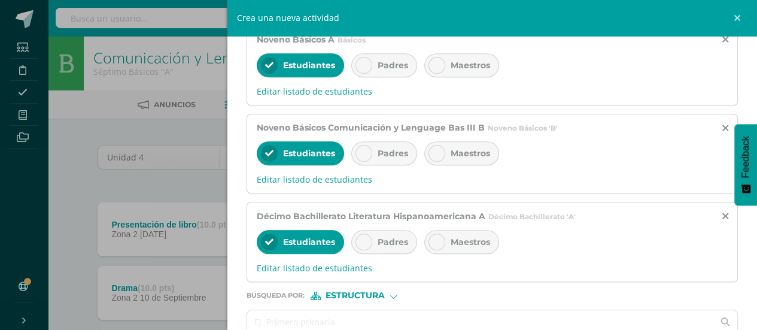
scroll to position [507, 0]
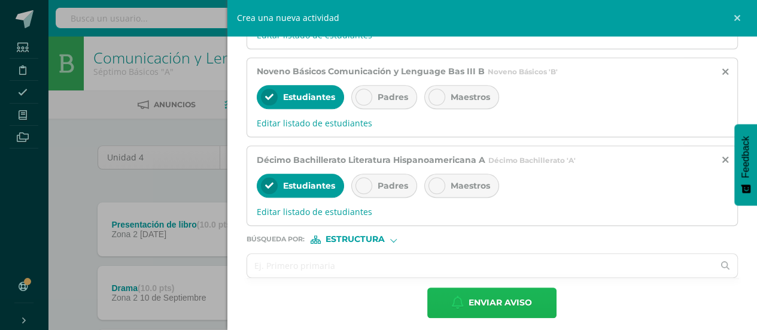
click at [527, 296] on span "Enviar aviso" at bounding box center [499, 302] width 63 height 29
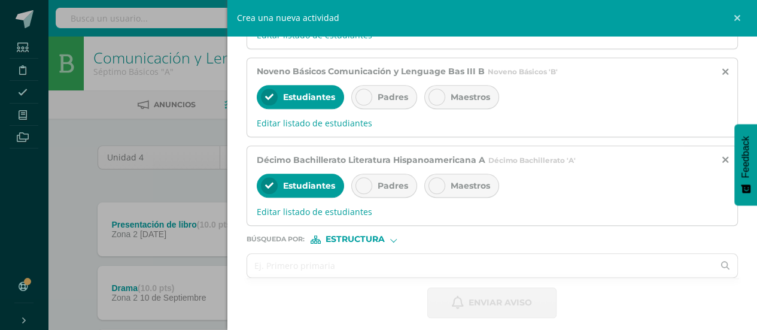
scroll to position [48, 0]
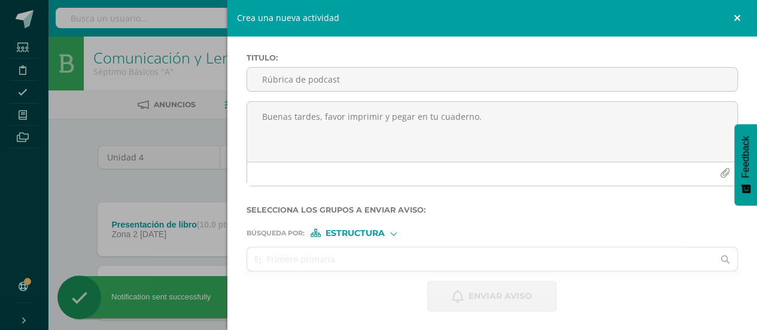
click at [738, 14] on link at bounding box center [739, 18] width 36 height 36
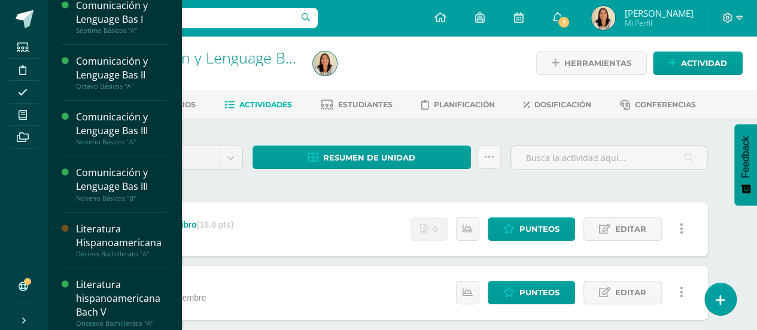
scroll to position [184, 0]
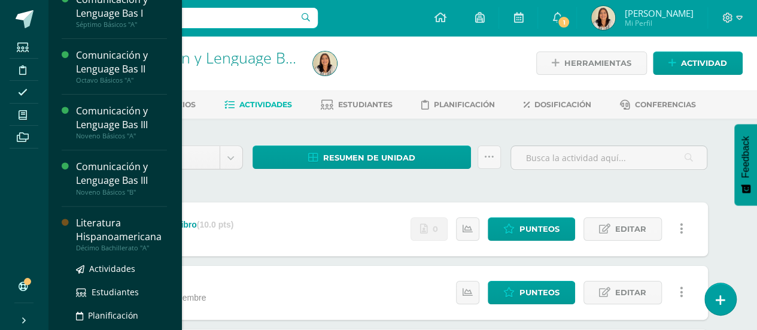
click at [113, 234] on div "Literatura Hispanoamericana" at bounding box center [121, 230] width 91 height 28
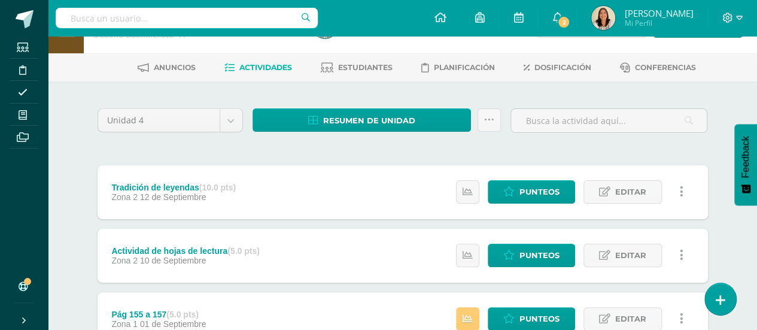
scroll to position [89, 0]
